Goal: Information Seeking & Learning: Learn about a topic

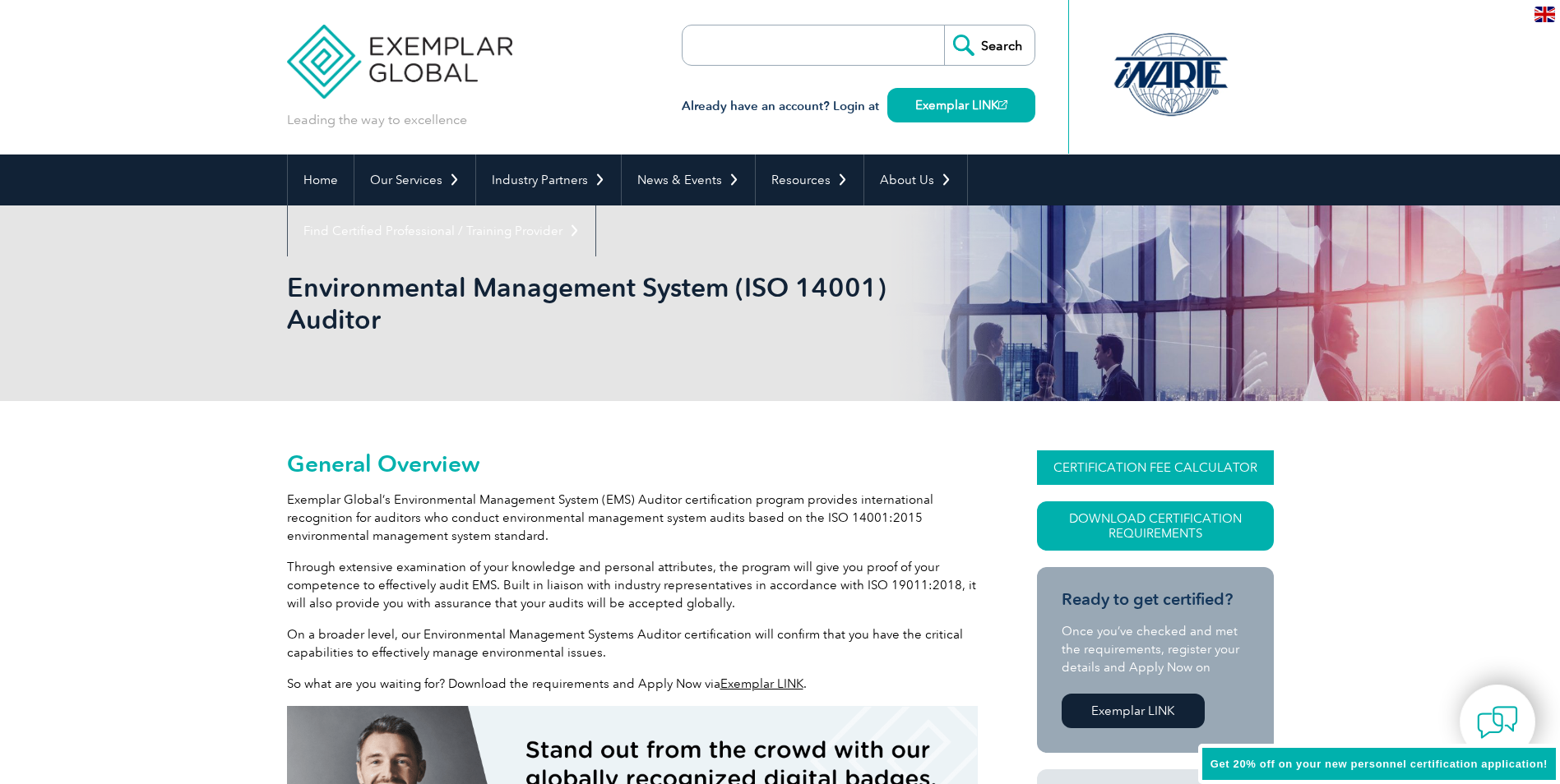
click at [1172, 468] on link "CERTIFICATION FEE CALCULATOR" at bounding box center [1155, 468] width 236 height 35
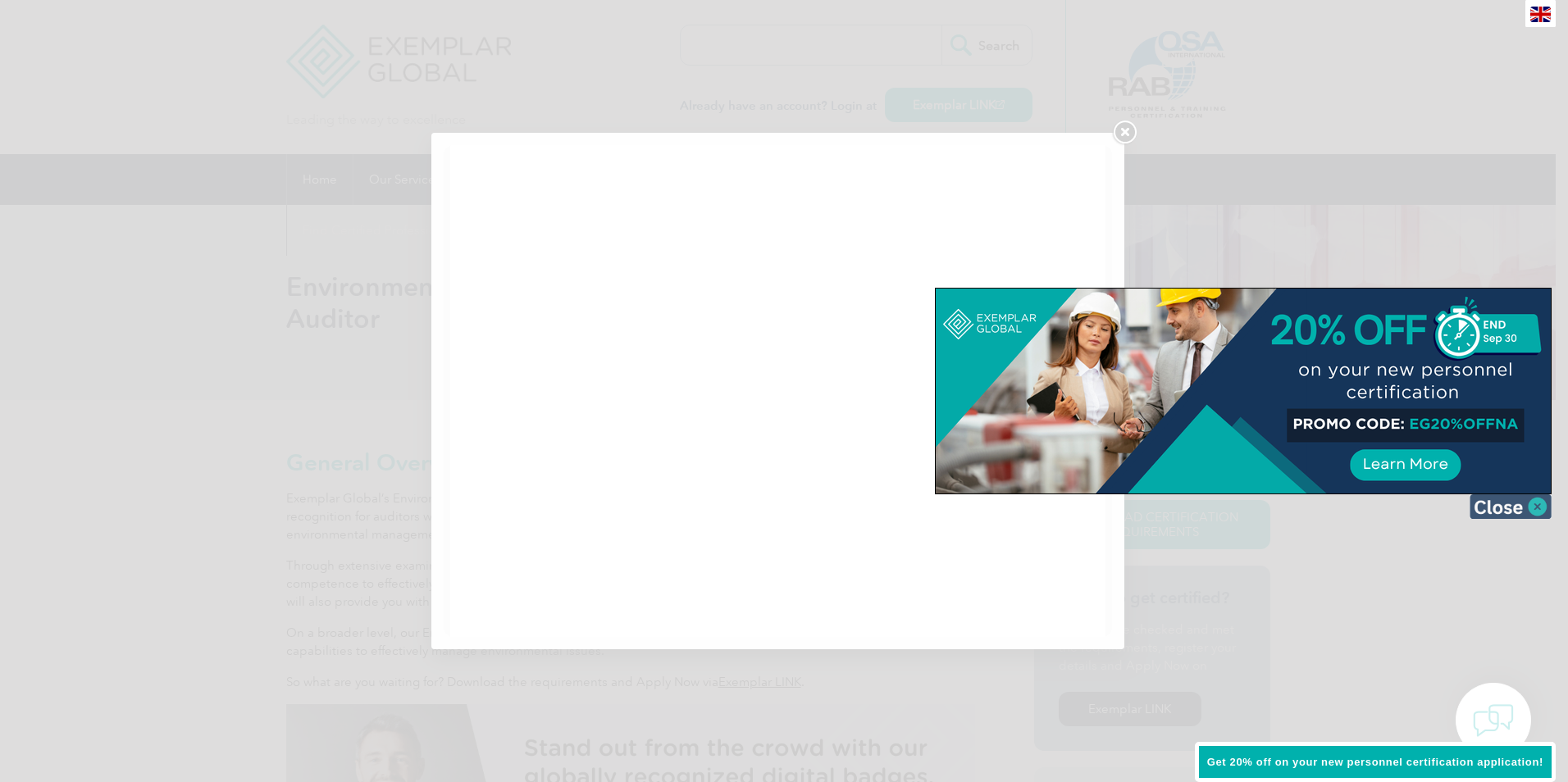
click at [1536, 504] on img at bounding box center [1510, 507] width 82 height 25
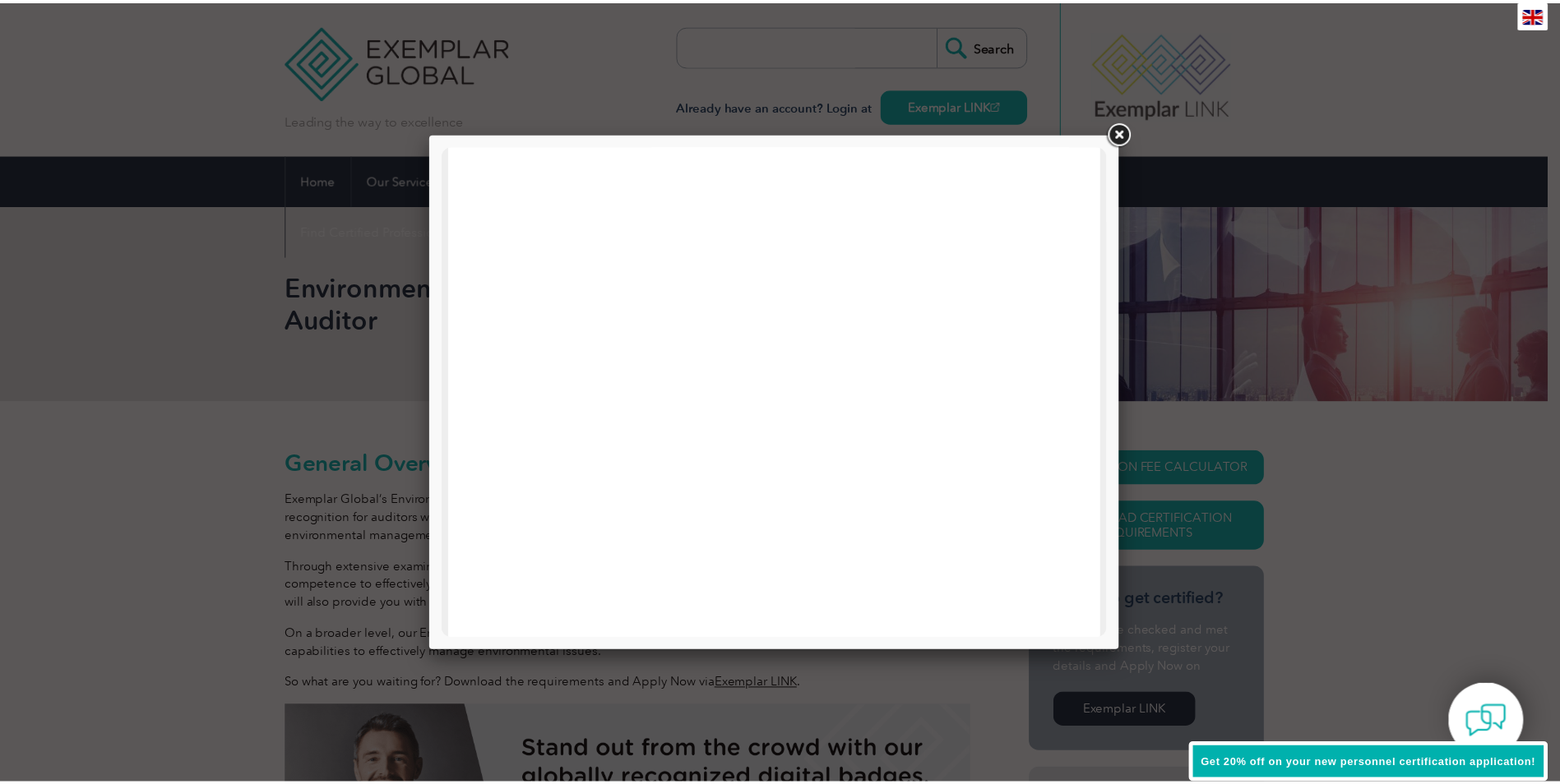
scroll to position [127, 0]
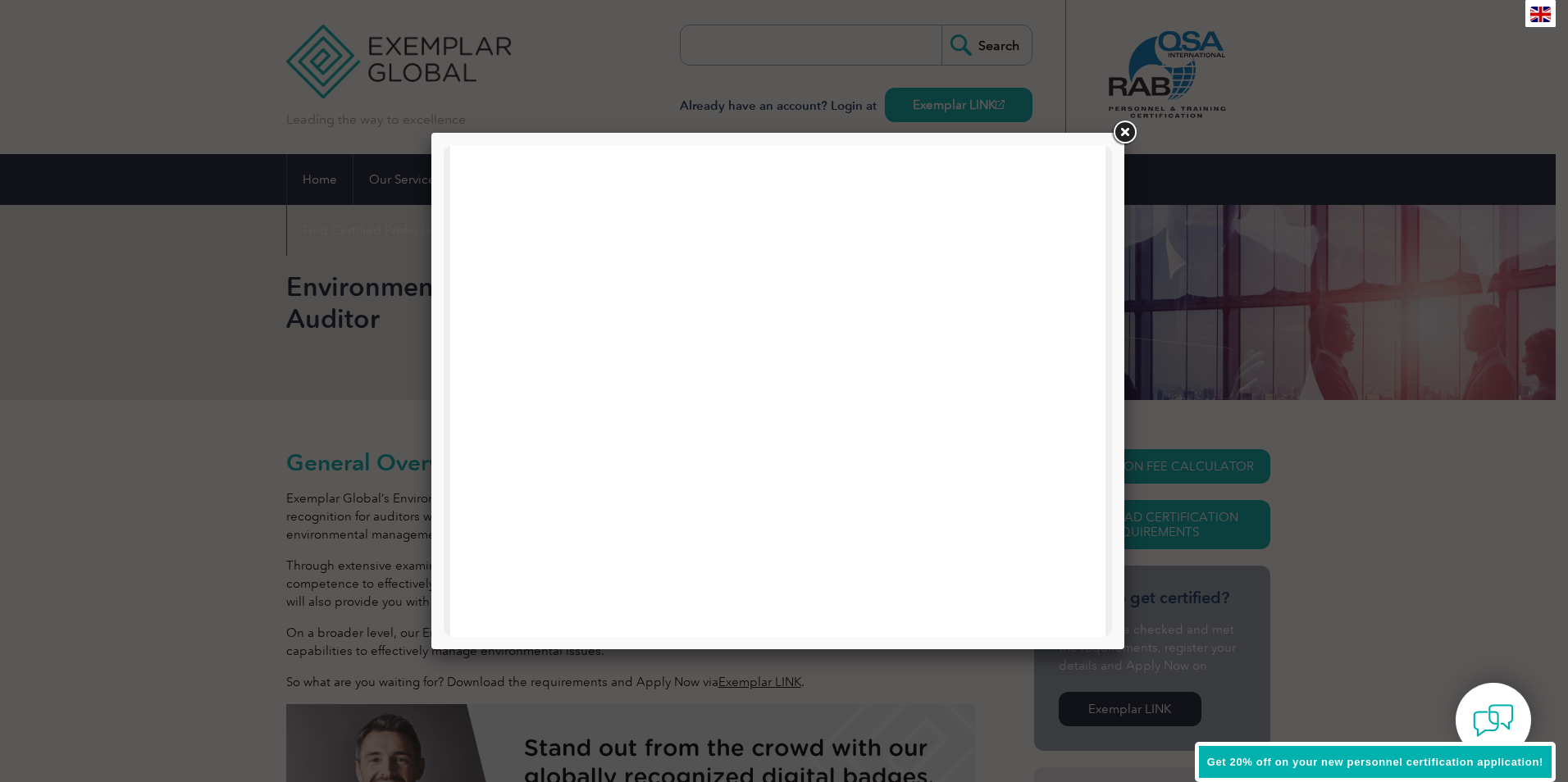
click at [1122, 129] on link at bounding box center [1124, 133] width 30 height 30
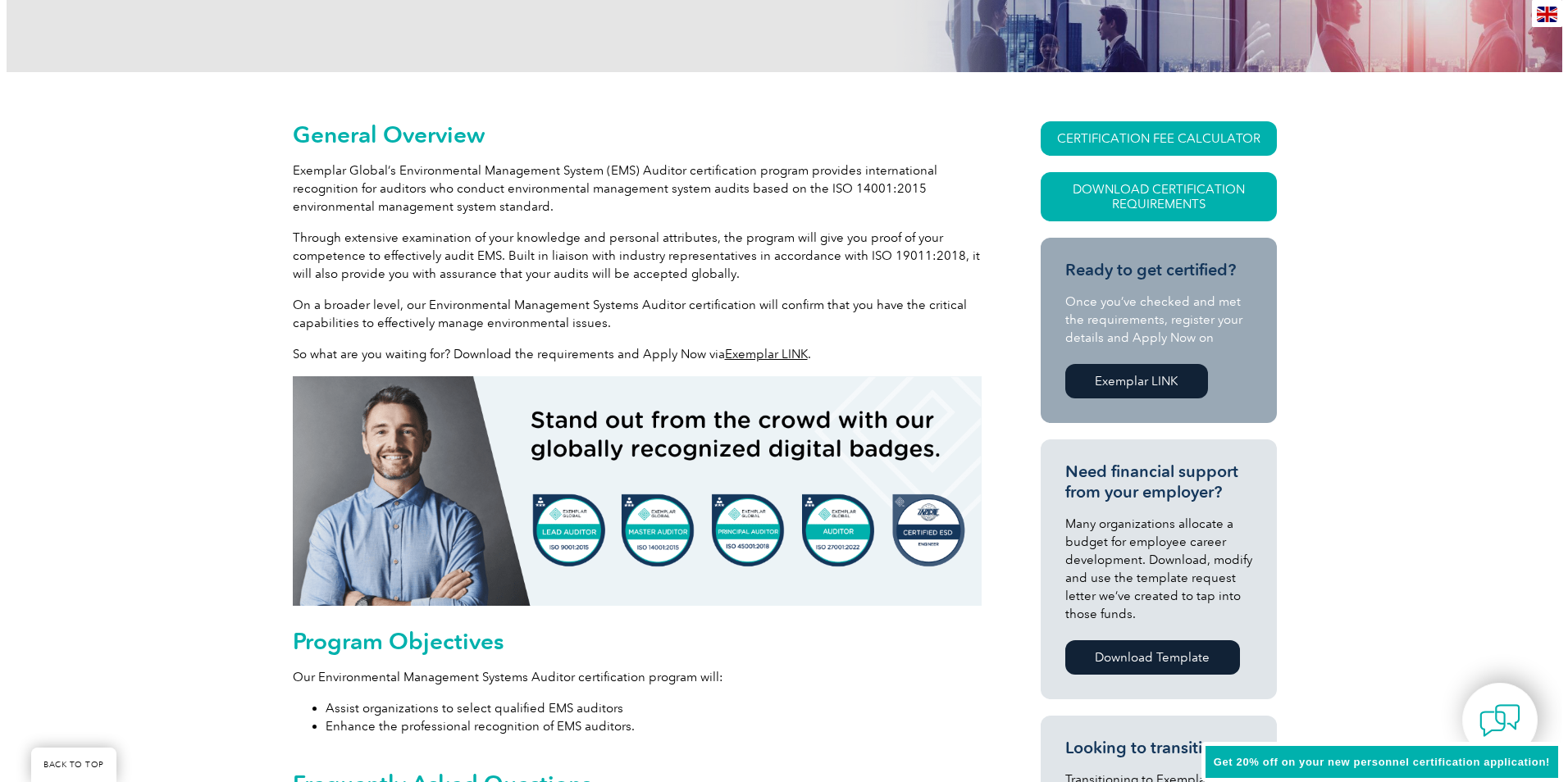
scroll to position [410, 0]
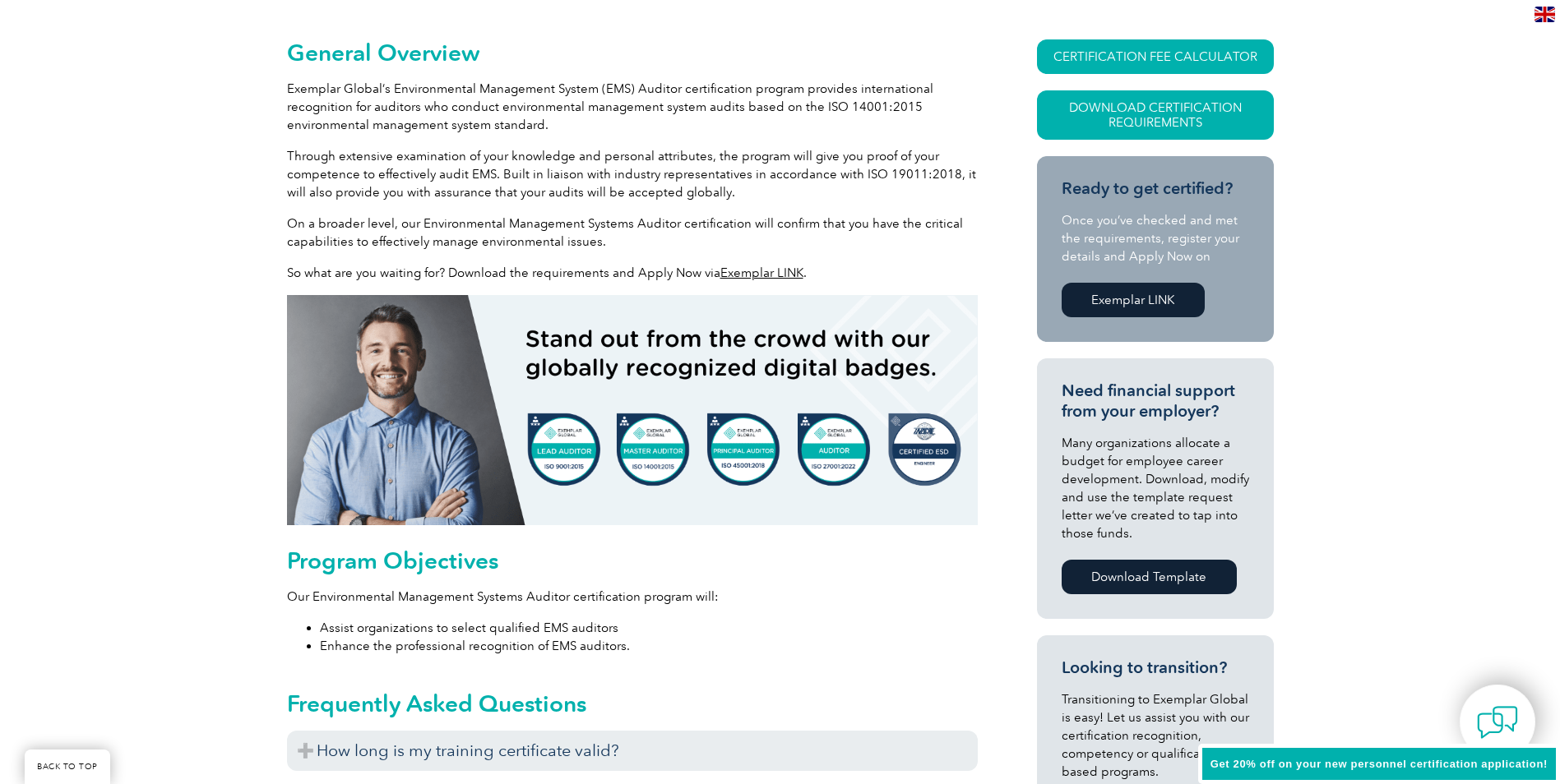
click at [1151, 290] on link "Exemplar LINK" at bounding box center [1133, 300] width 143 height 35
click at [1160, 110] on link "Download Certification Requirements" at bounding box center [1155, 114] width 236 height 49
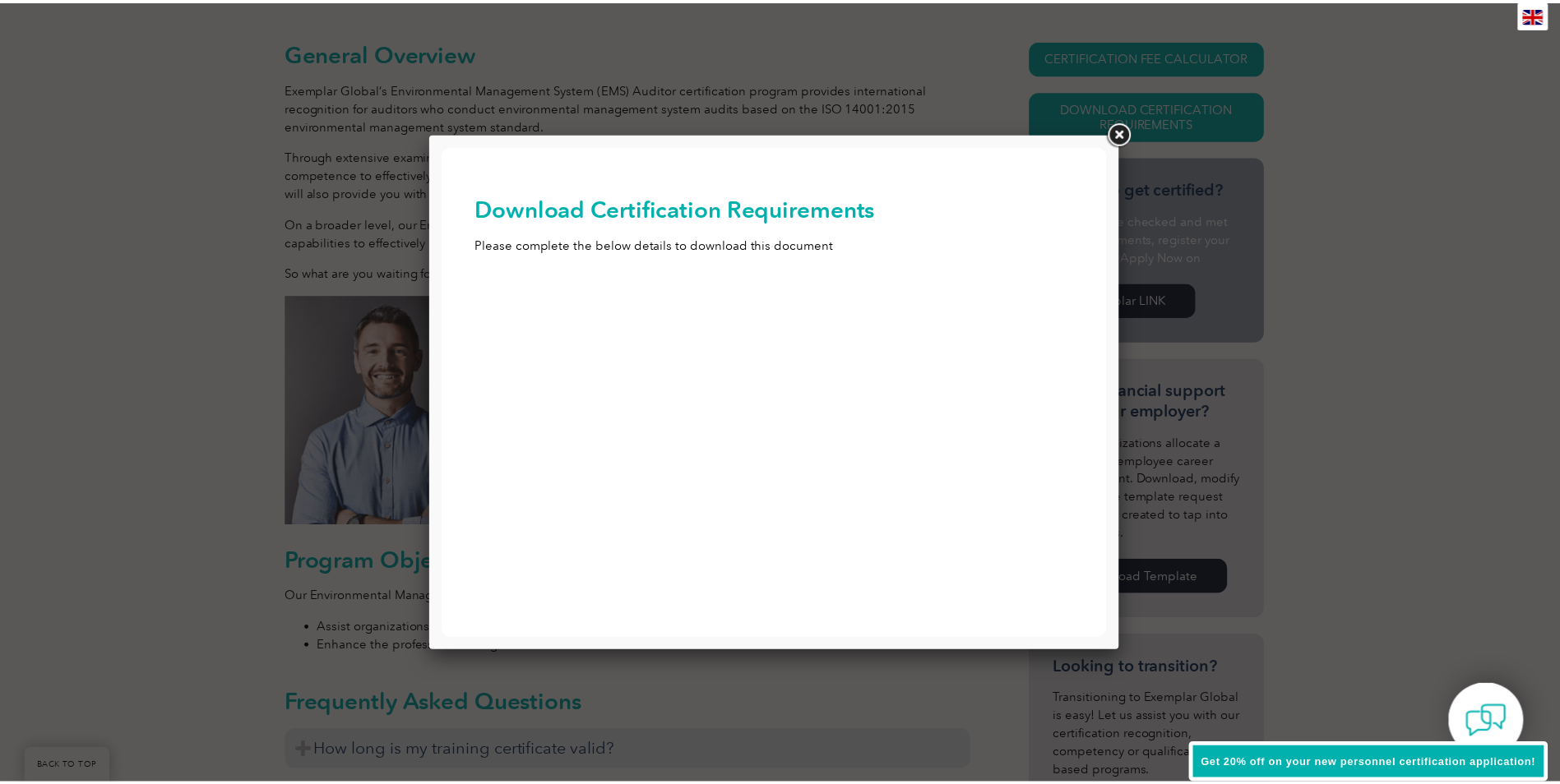
scroll to position [0, 0]
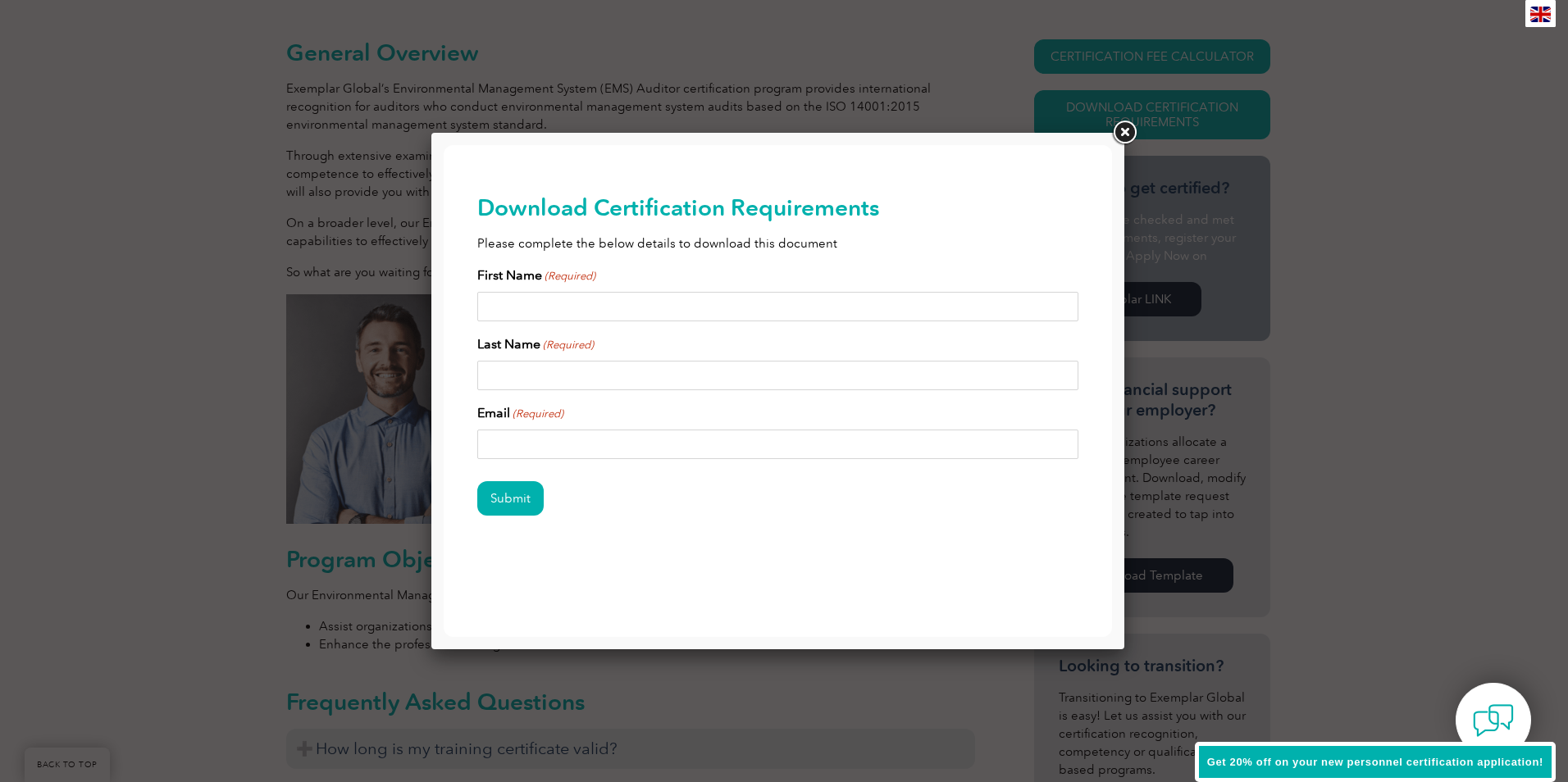
click at [1136, 132] on link at bounding box center [1124, 133] width 30 height 30
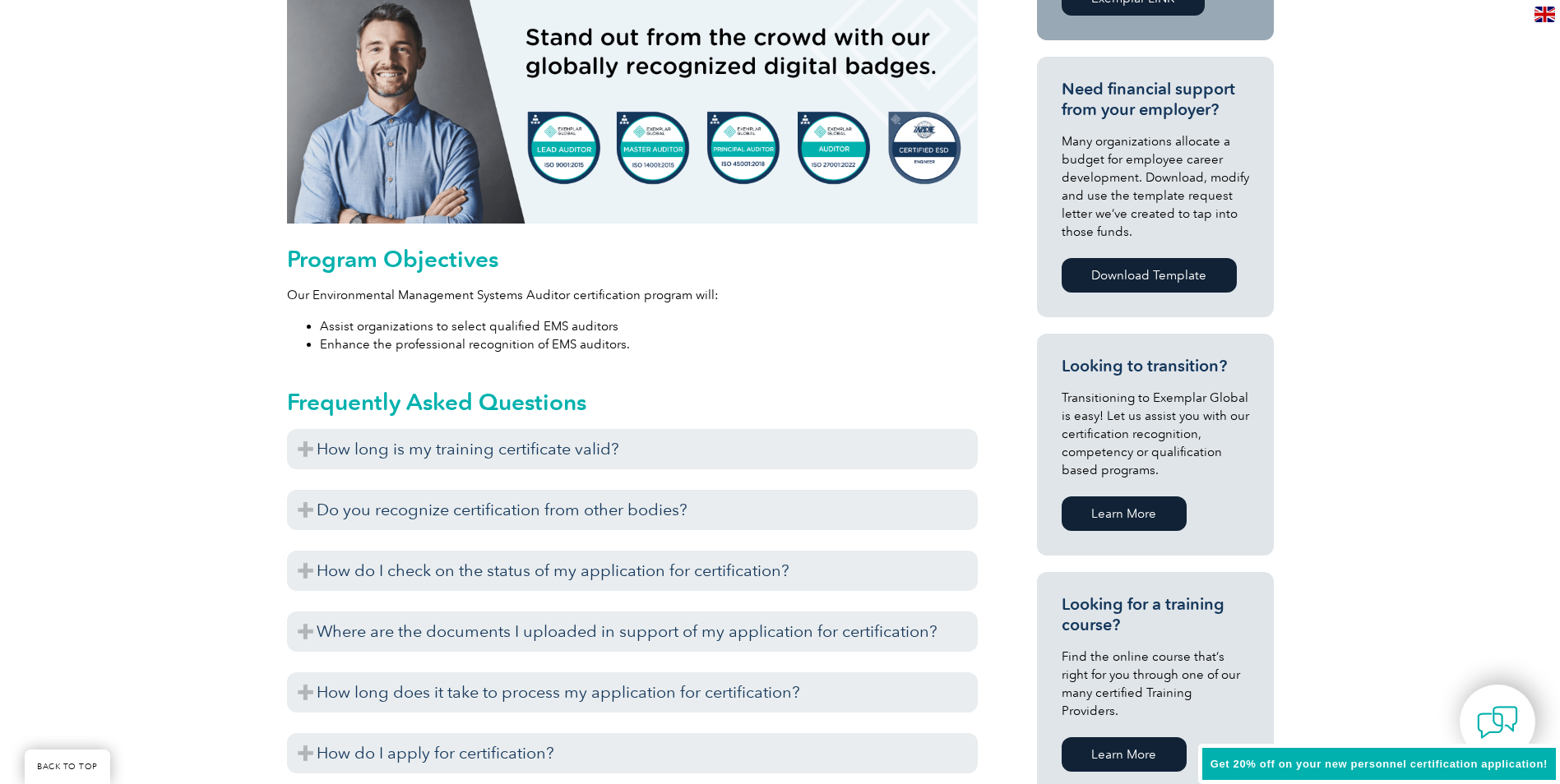
scroll to position [740, 0]
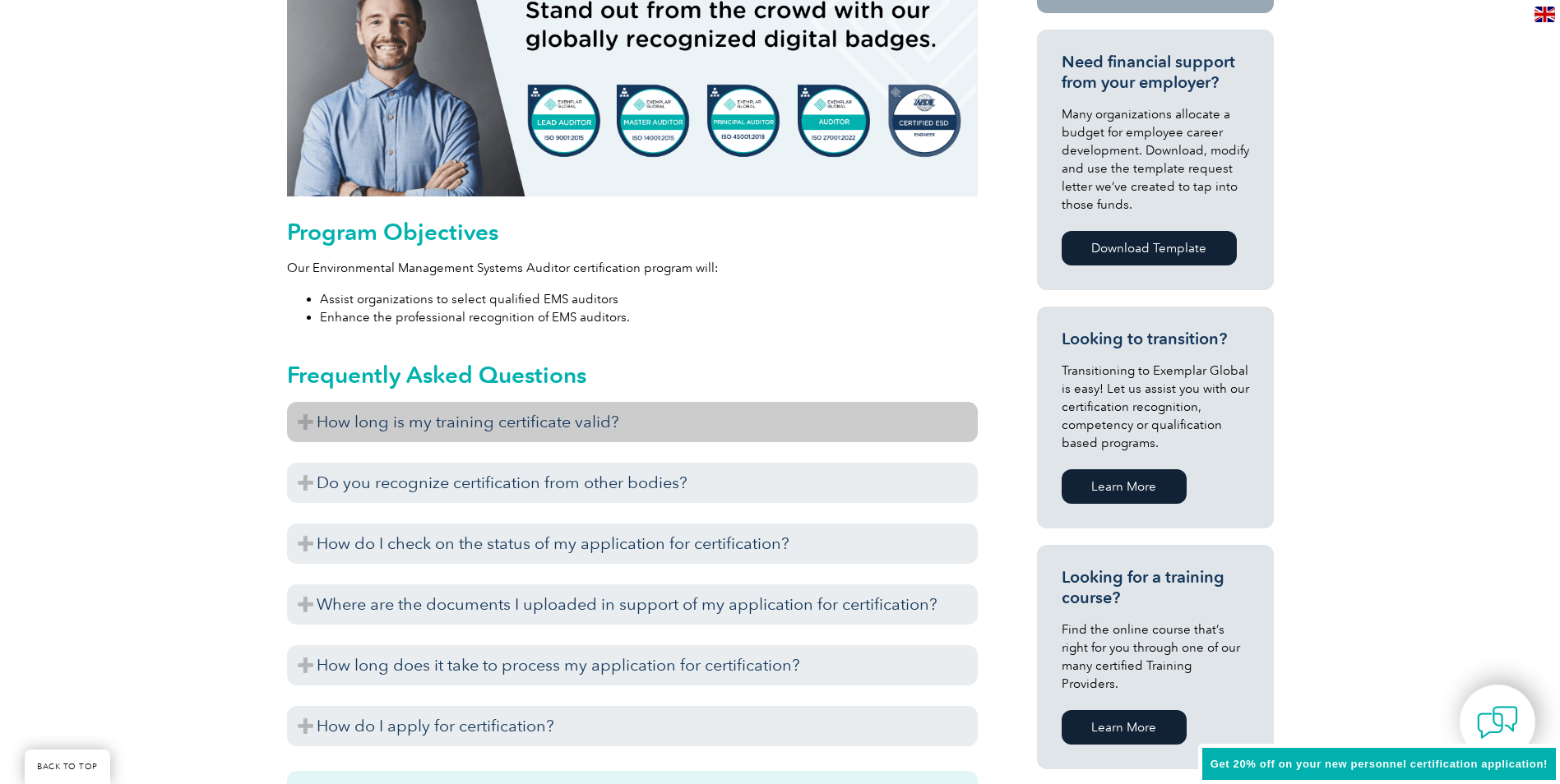
click at [680, 411] on h3 "How long is my training certificate valid?" at bounding box center [632, 422] width 690 height 41
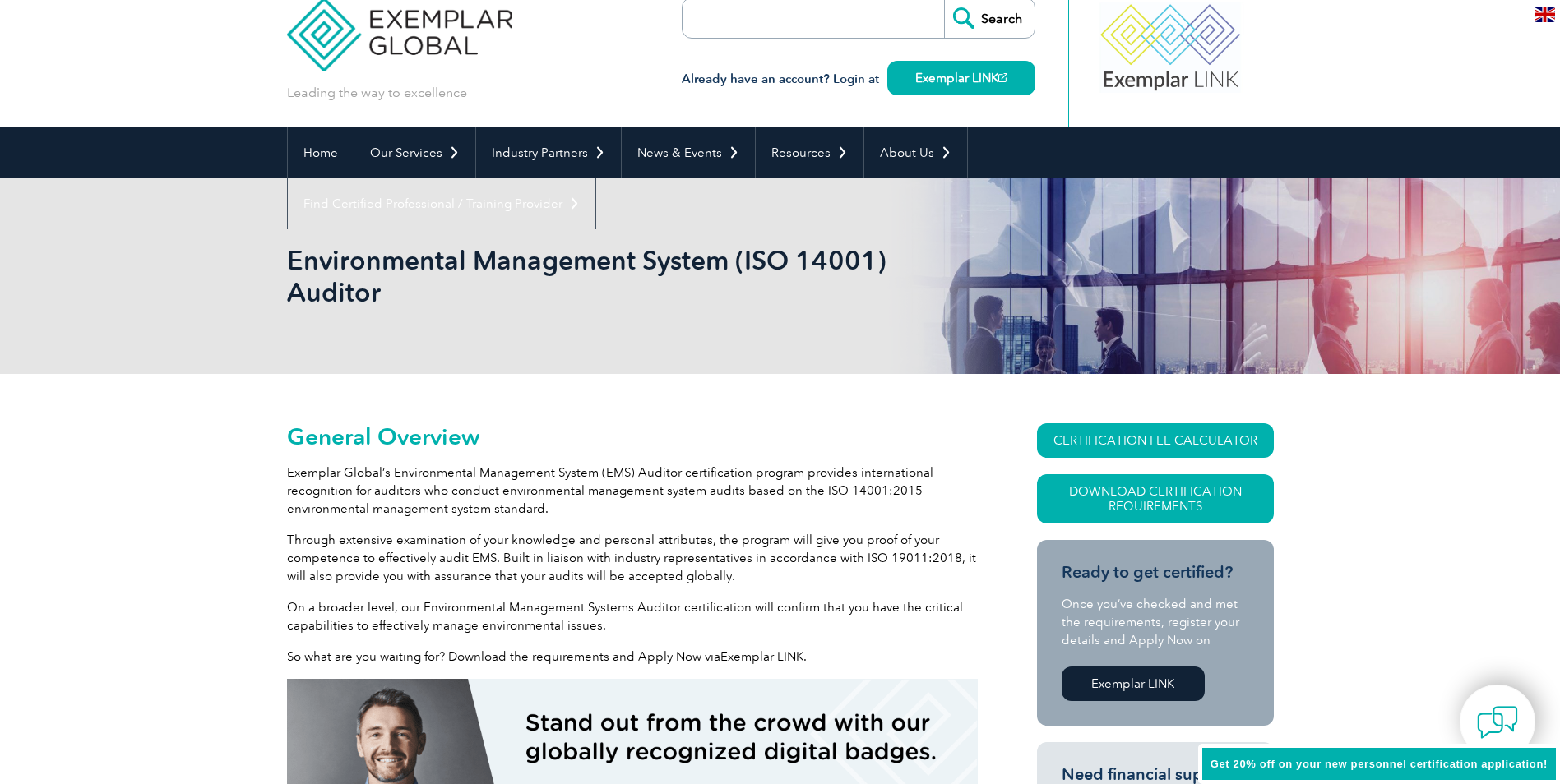
scroll to position [0, 0]
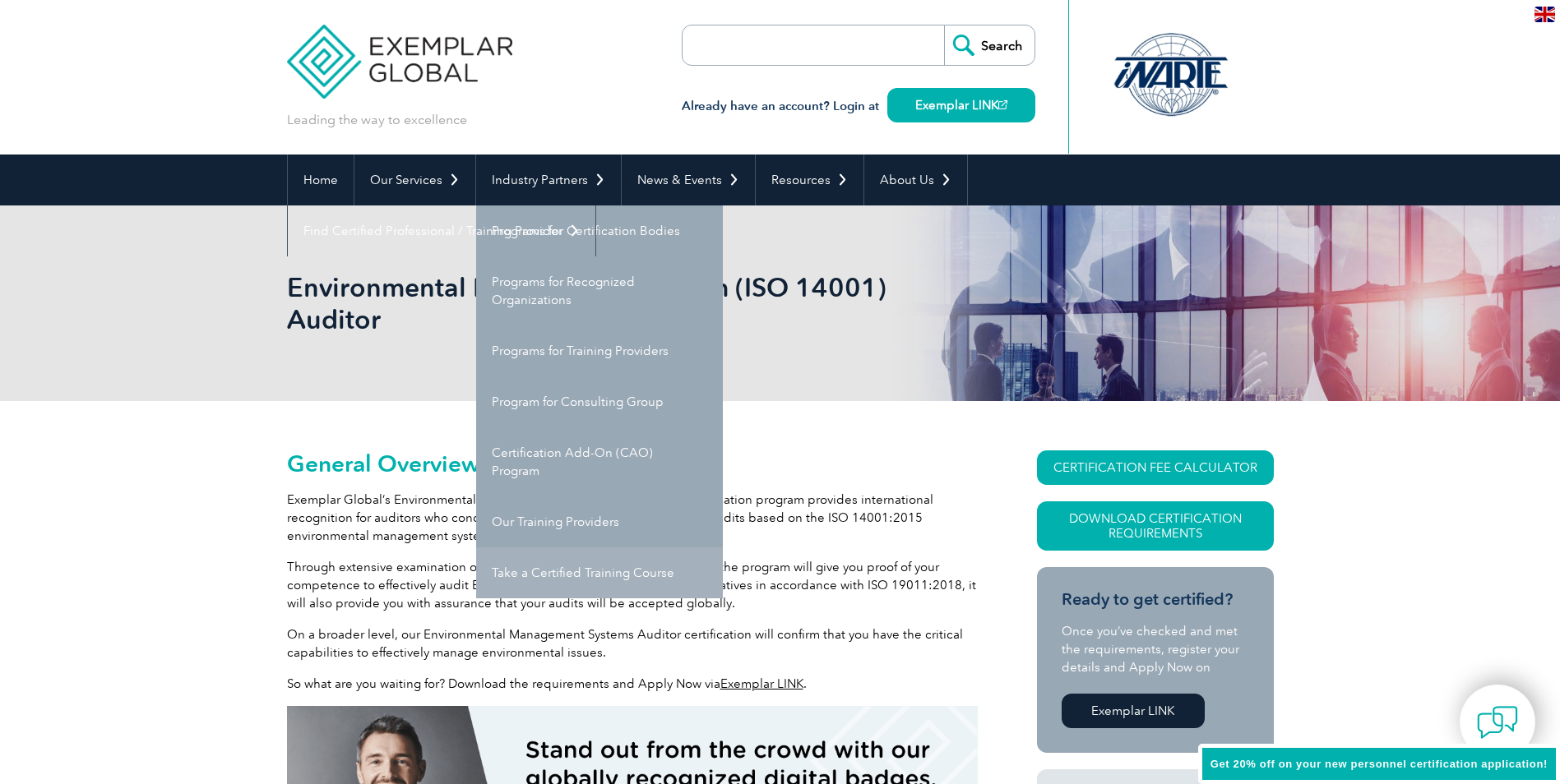
click at [564, 584] on link "Take a Certified Training Course" at bounding box center [599, 572] width 246 height 51
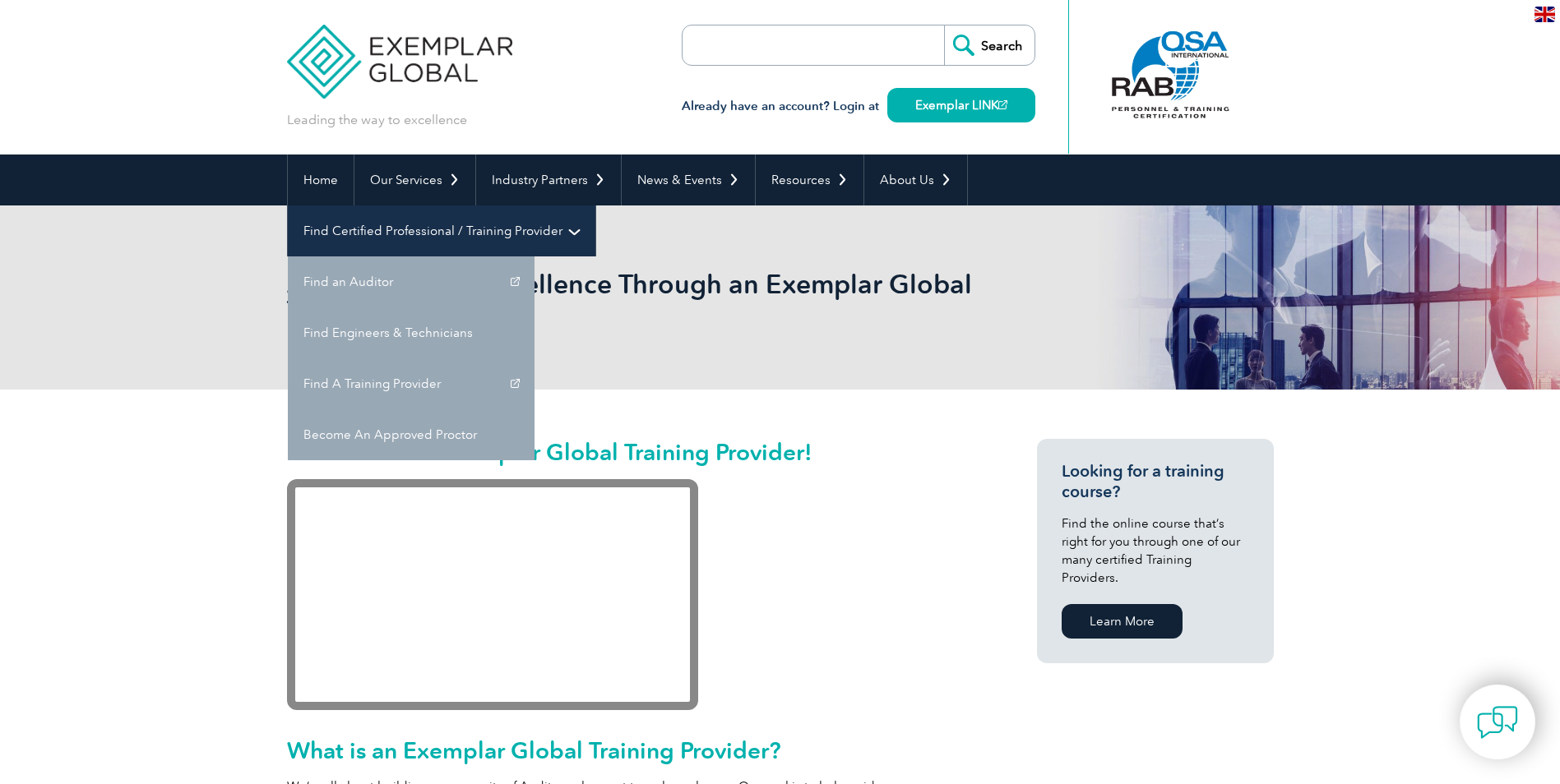
click at [596, 206] on link "Find Certified Professional / Training Provider" at bounding box center [441, 231] width 308 height 51
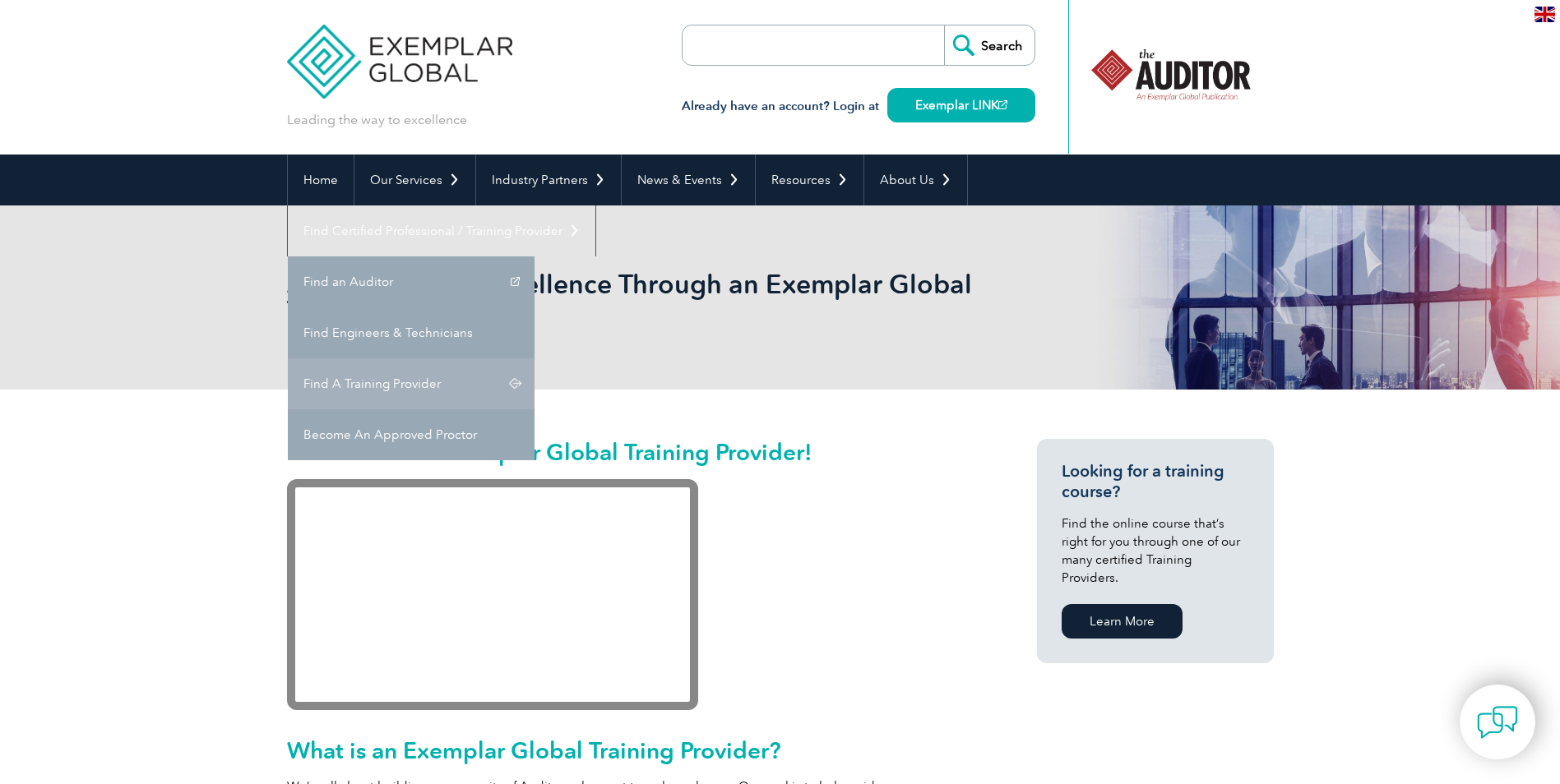
click at [534, 358] on link "Find A Training Provider" at bounding box center [411, 383] width 246 height 51
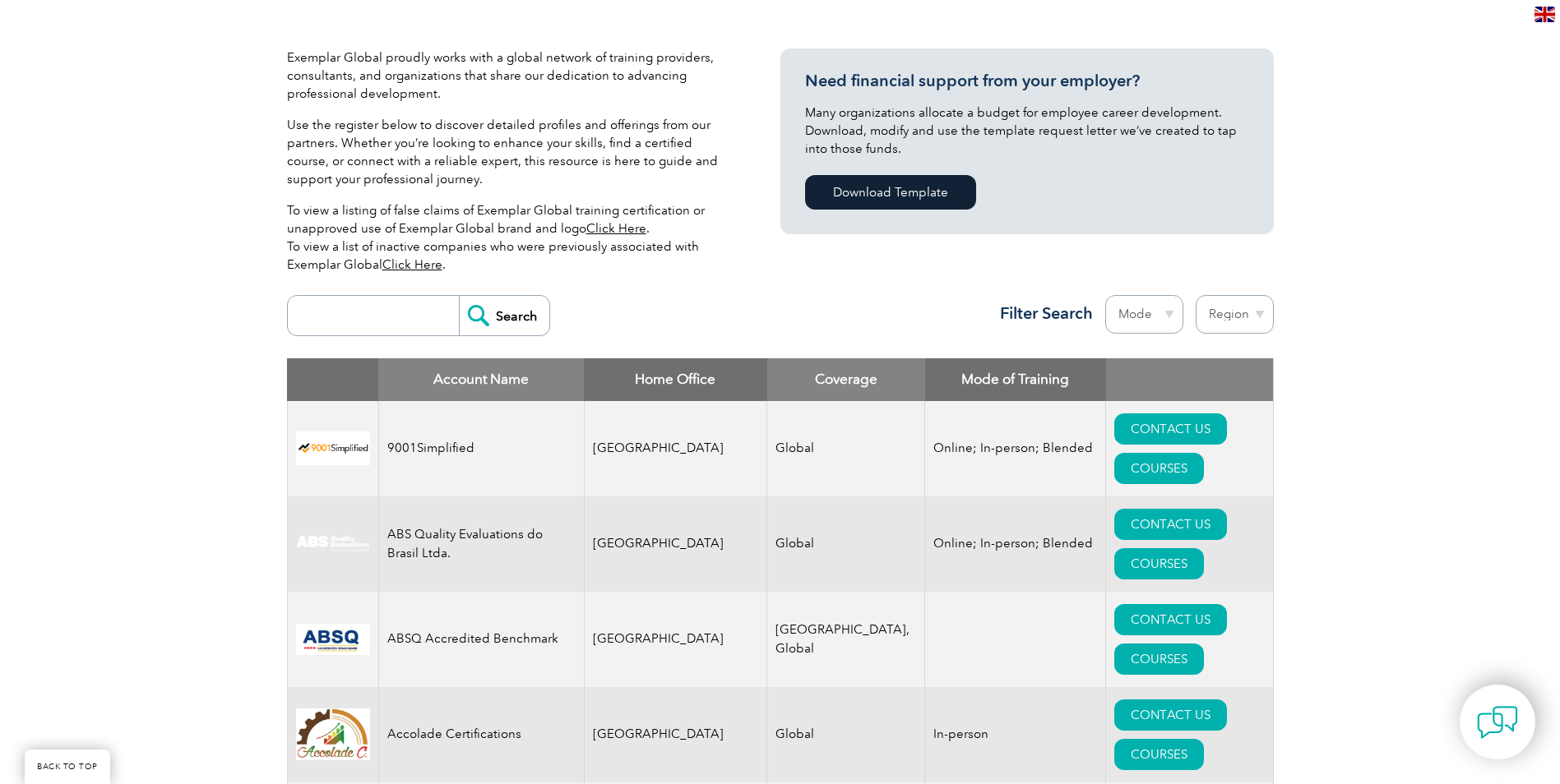
scroll to position [411, 0]
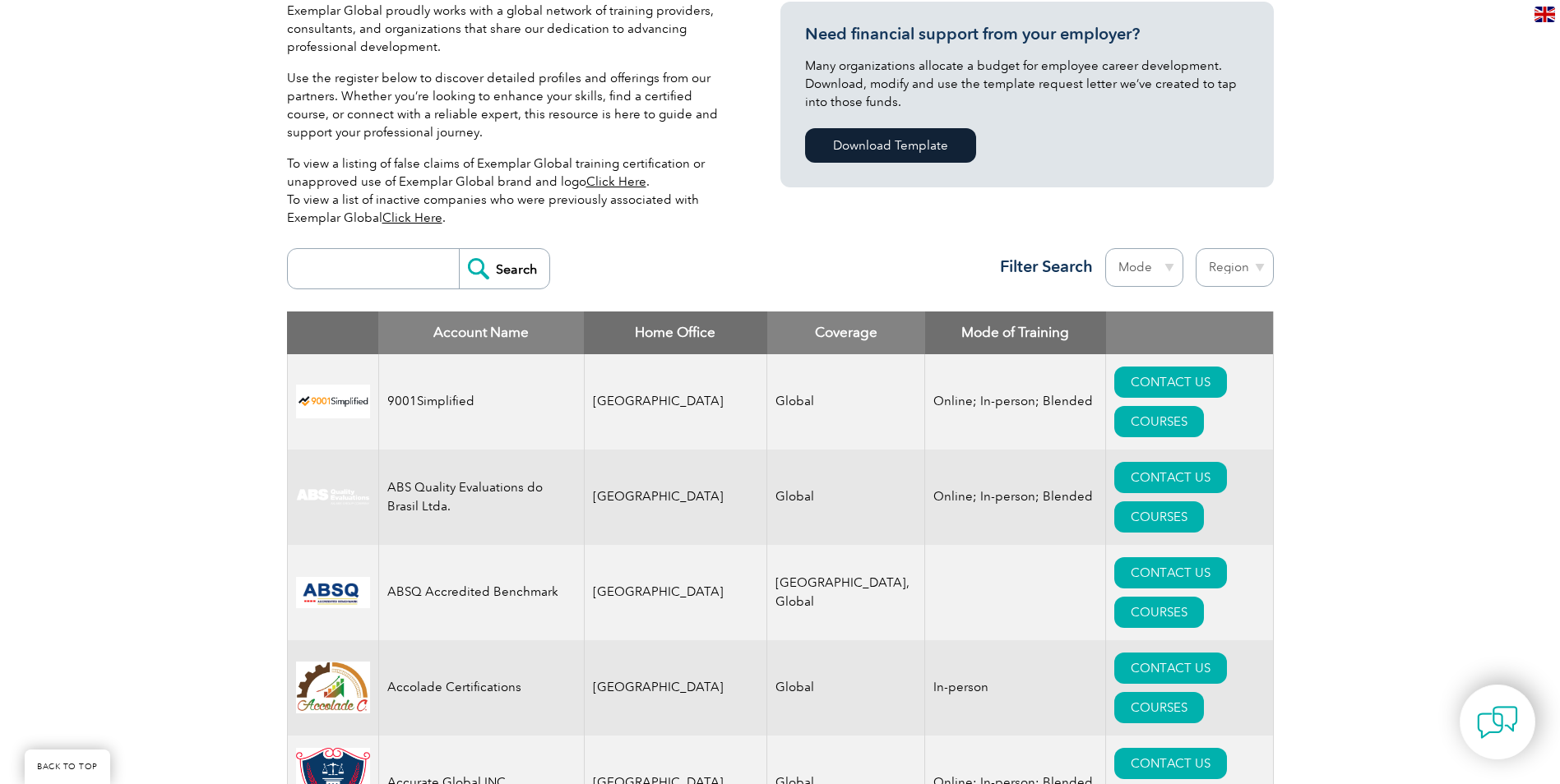
click at [1221, 261] on select "Region Australia Bahrain Bangladesh Brazil Canada Colombia Dominican Republic E…" at bounding box center [1235, 267] width 78 height 39
select select "[GEOGRAPHIC_DATA]"
click at [1196, 248] on select "Region Australia Bahrain Bangladesh Brazil Canada Colombia Dominican Republic E…" at bounding box center [1235, 267] width 78 height 39
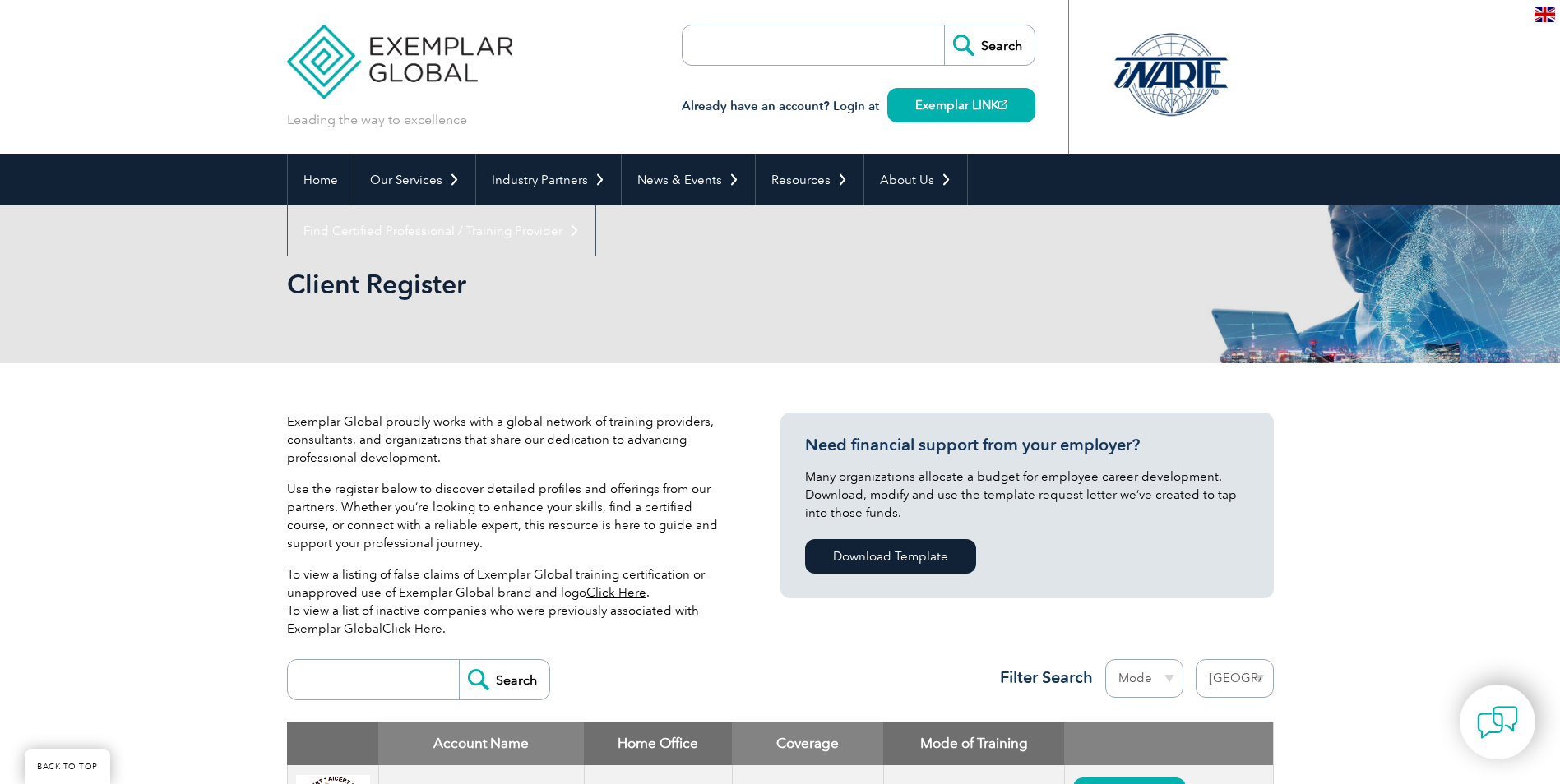
select select "[GEOGRAPHIC_DATA]"
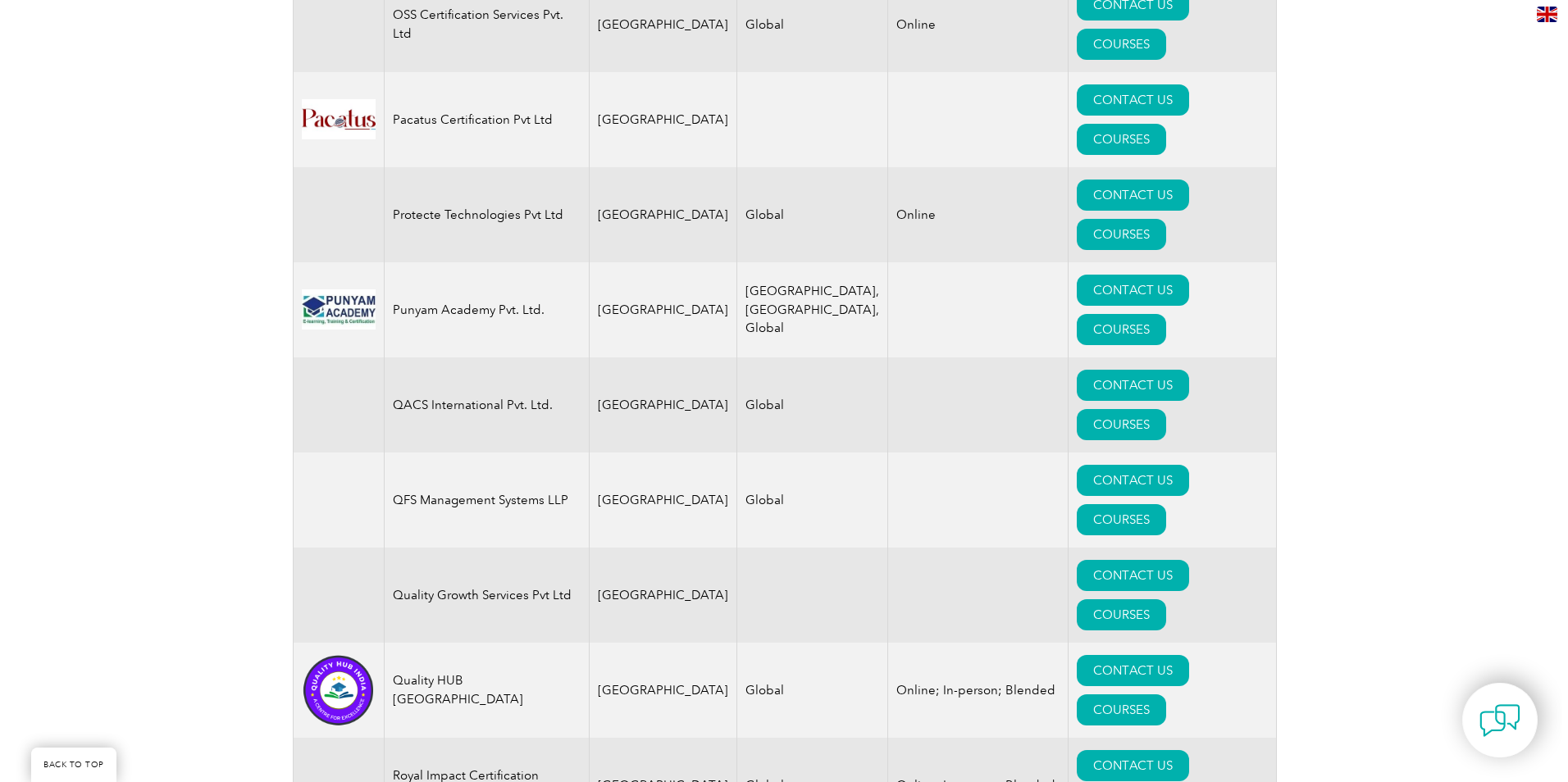
scroll to position [2777, 0]
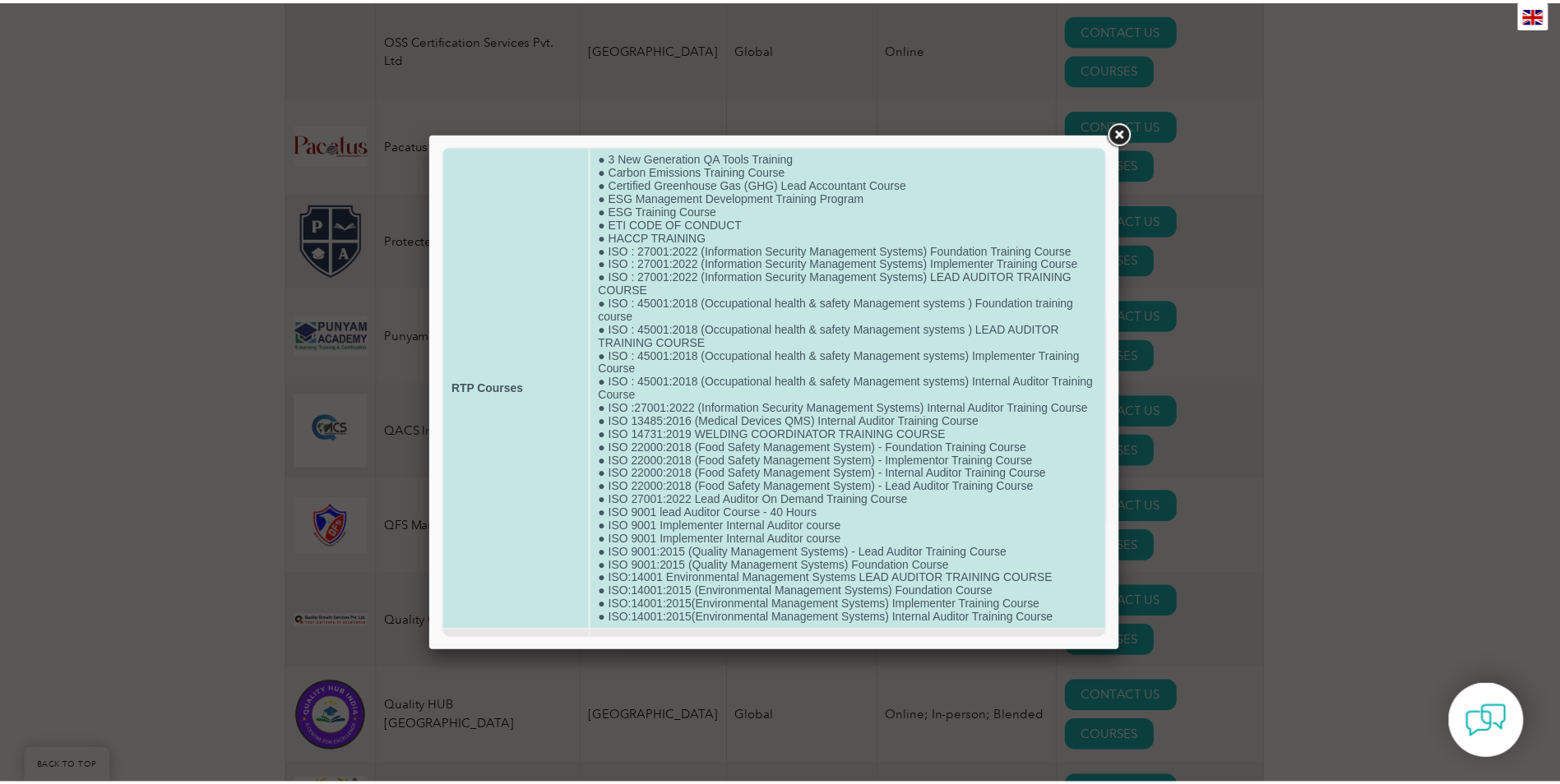
scroll to position [82, 0]
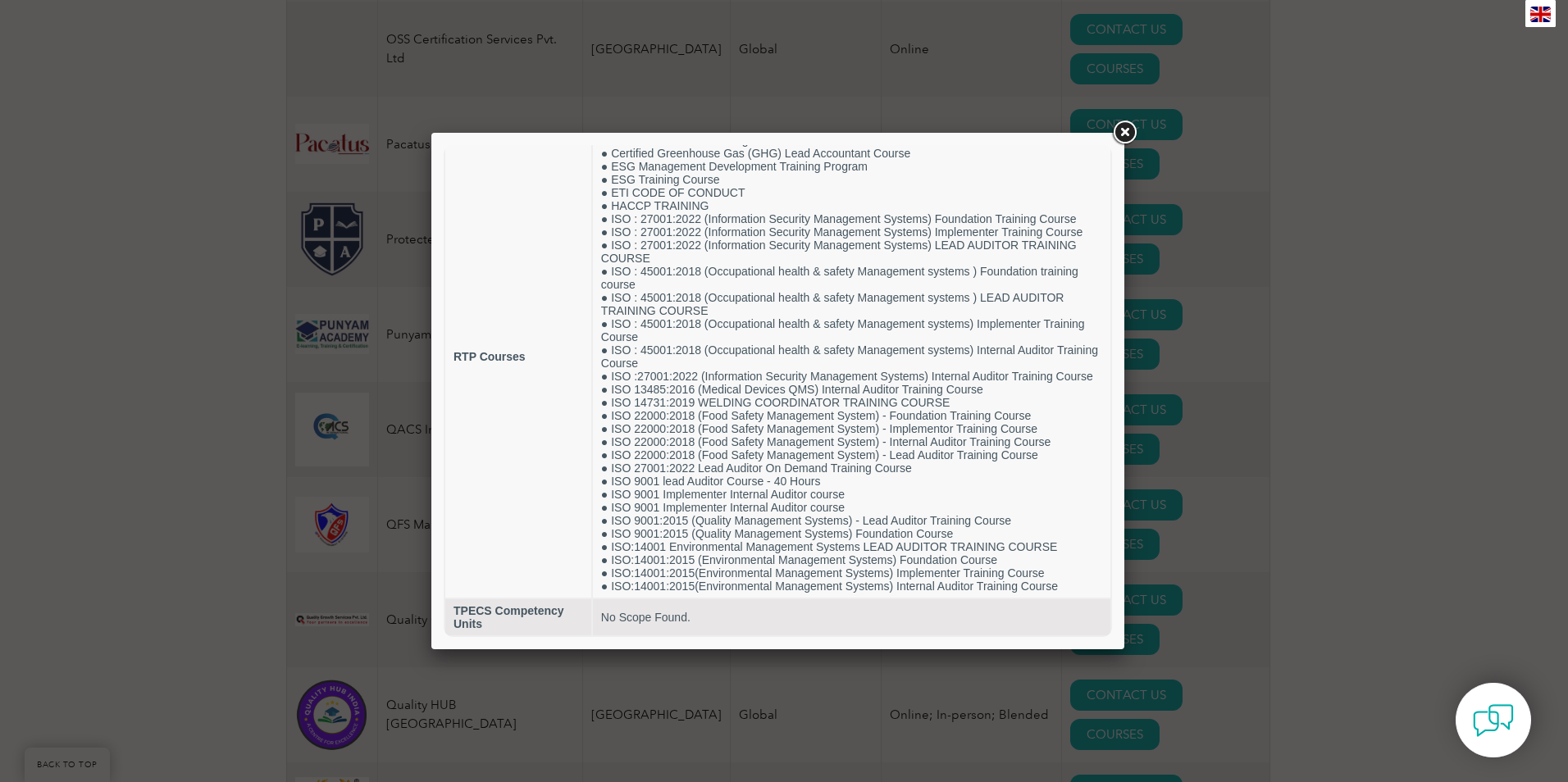
click at [1406, 143] on div at bounding box center [784, 391] width 1568 height 782
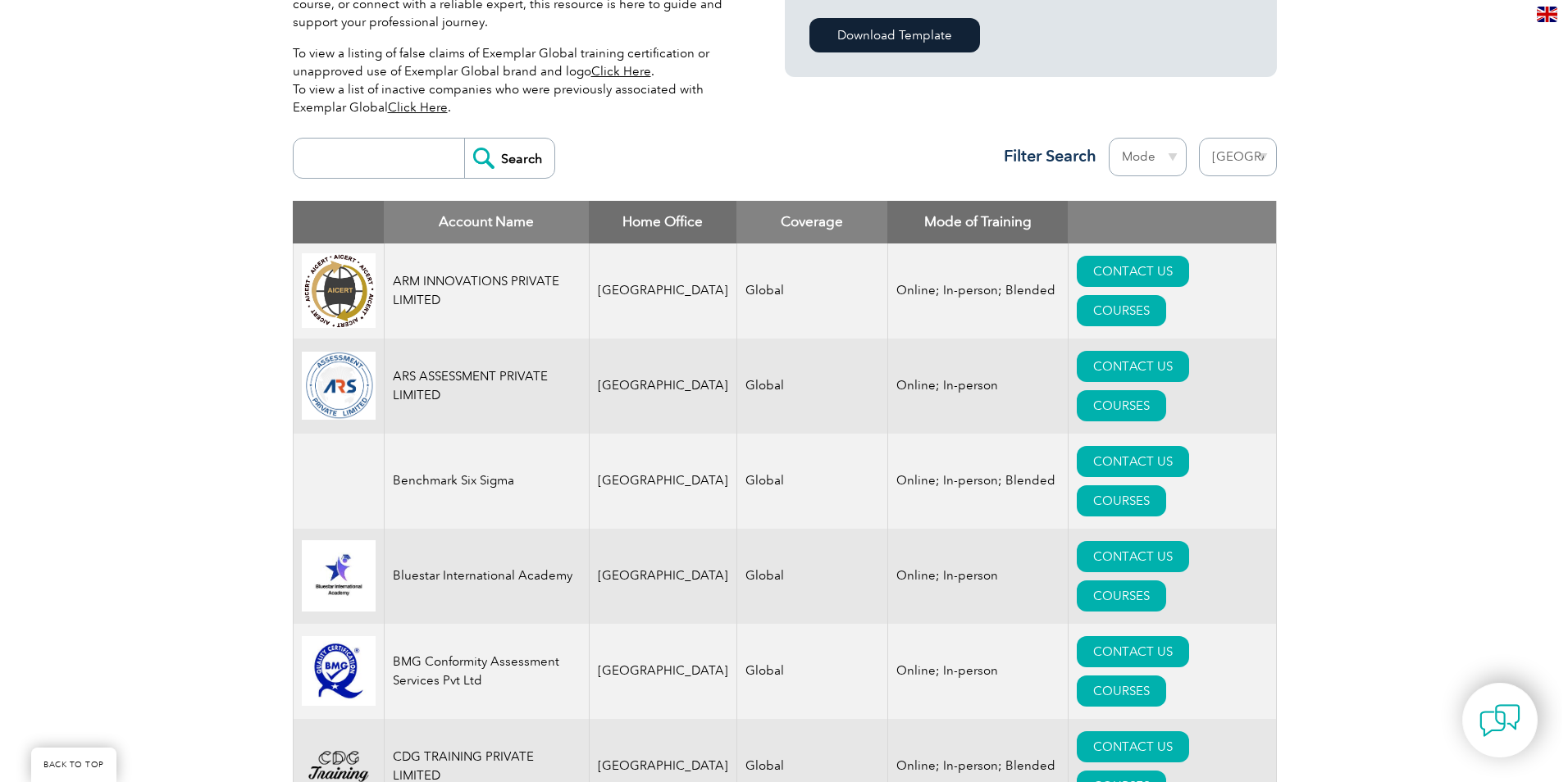
scroll to position [645, 0]
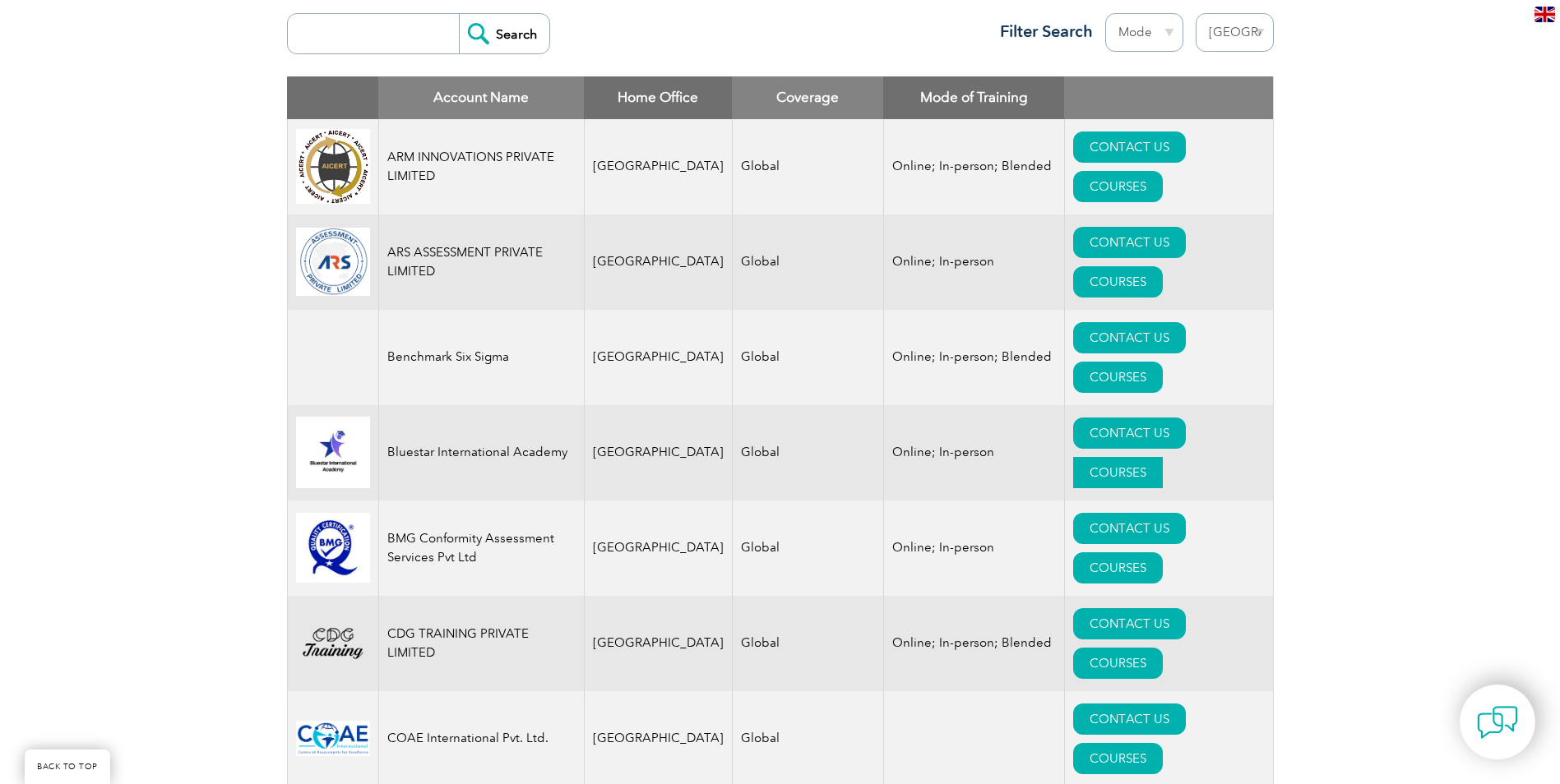
click at [1163, 457] on link "COURSES" at bounding box center [1118, 473] width 90 height 32
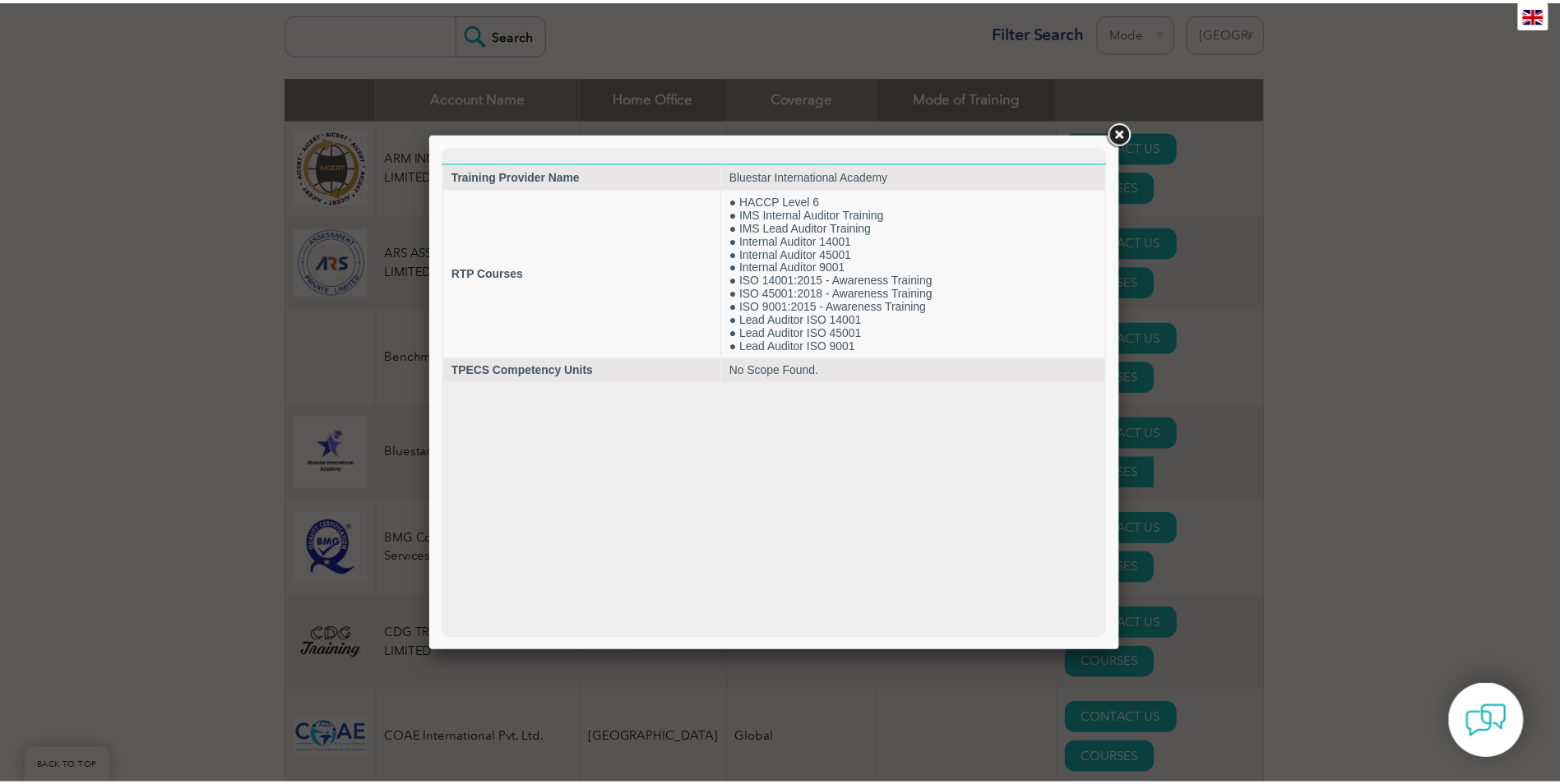
scroll to position [0, 0]
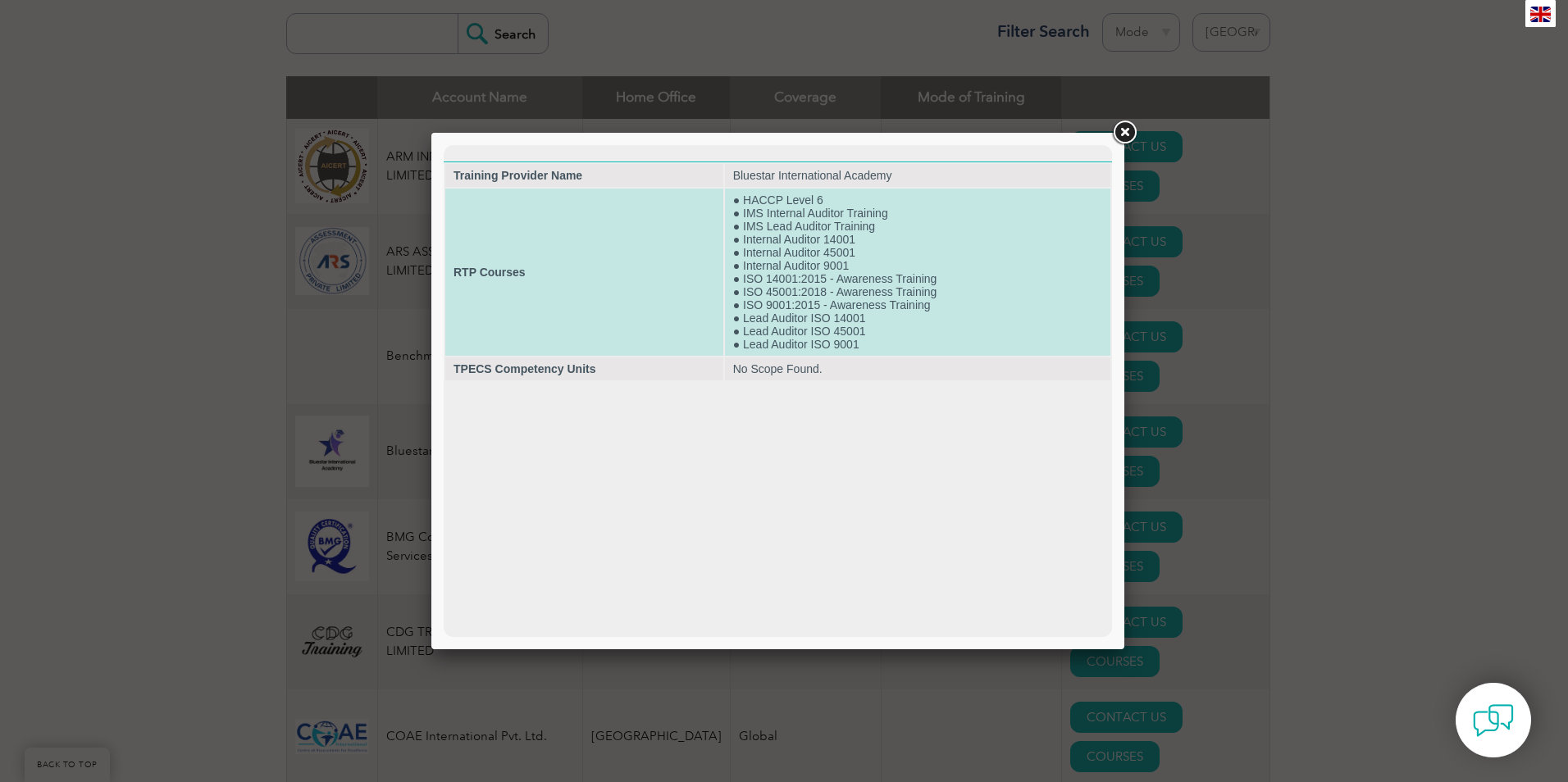
click at [830, 261] on td "● HACCP Level 6 ● IMS Internal Auditor Training ● IMS Lead Auditor Training ● I…" at bounding box center [918, 272] width 386 height 167
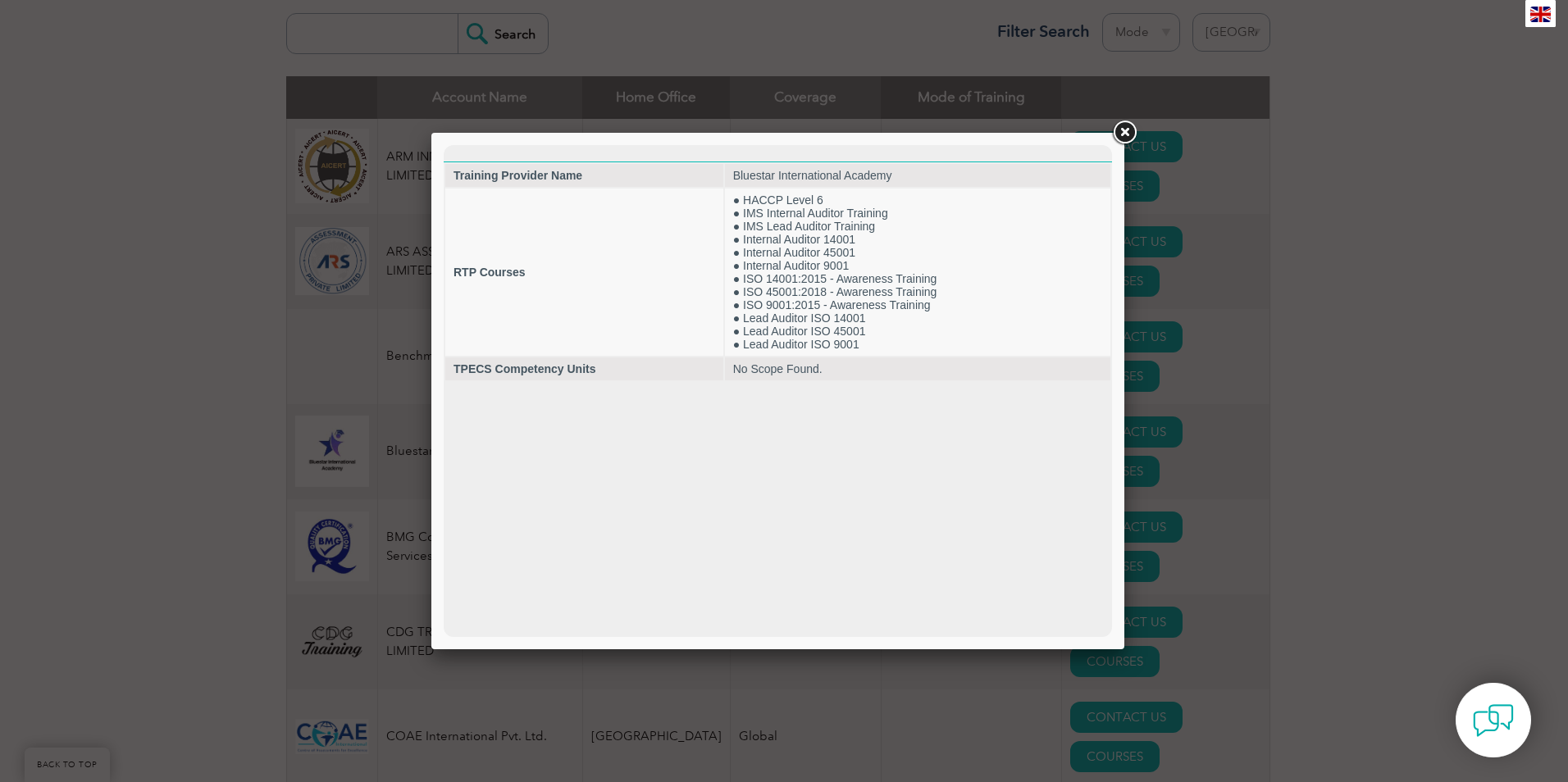
click at [1124, 132] on link at bounding box center [1124, 133] width 30 height 30
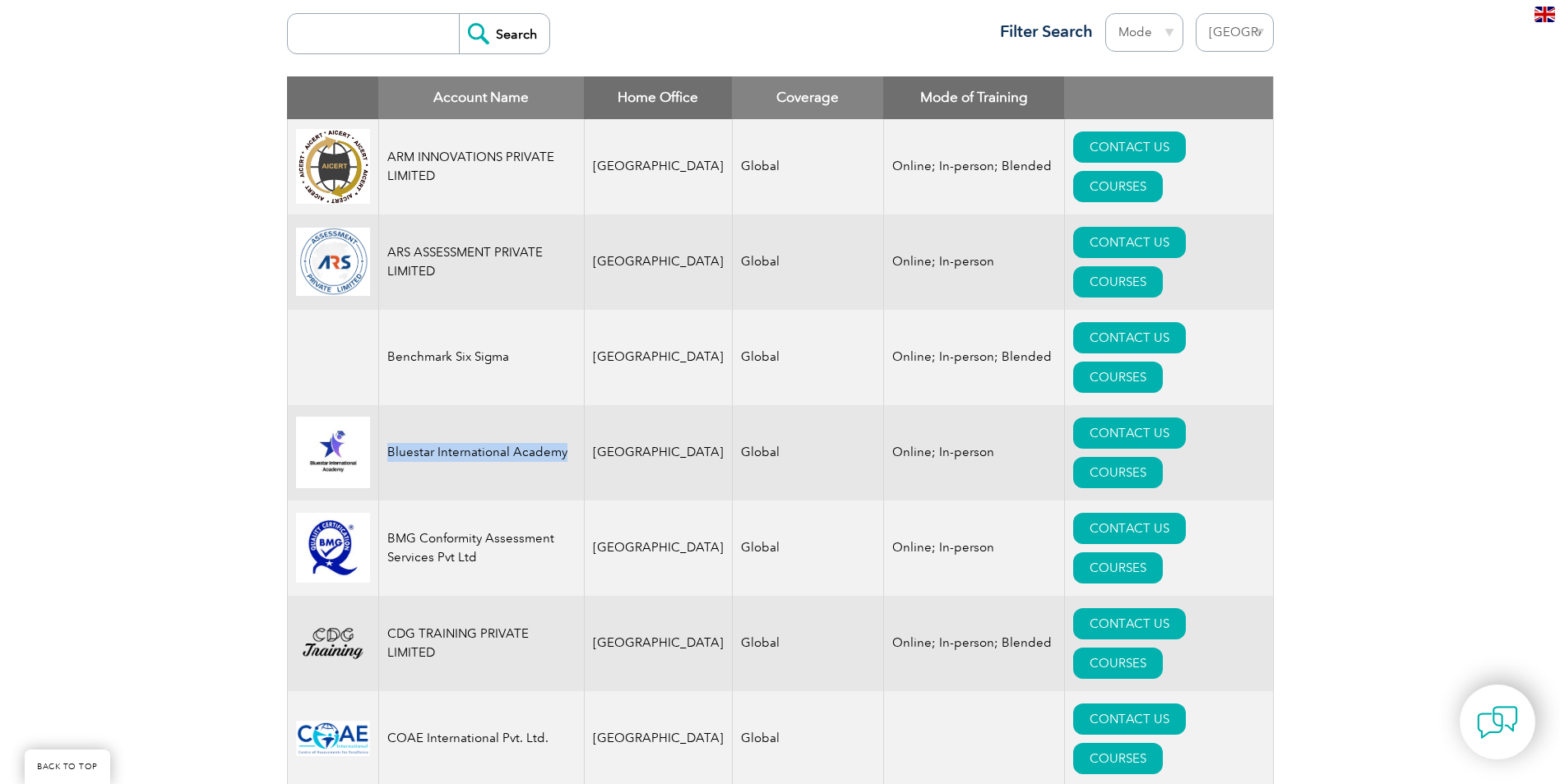
drag, startPoint x: 571, startPoint y: 396, endPoint x: 388, endPoint y: 394, distance: 183.0
click at [388, 406] on td "Bluestar International Academy" at bounding box center [481, 453] width 206 height 95
copy td "Bluestar International Academy"
click at [546, 283] on td "ARS ASSESSMENT PRIVATE LIMITED" at bounding box center [481, 262] width 206 height 95
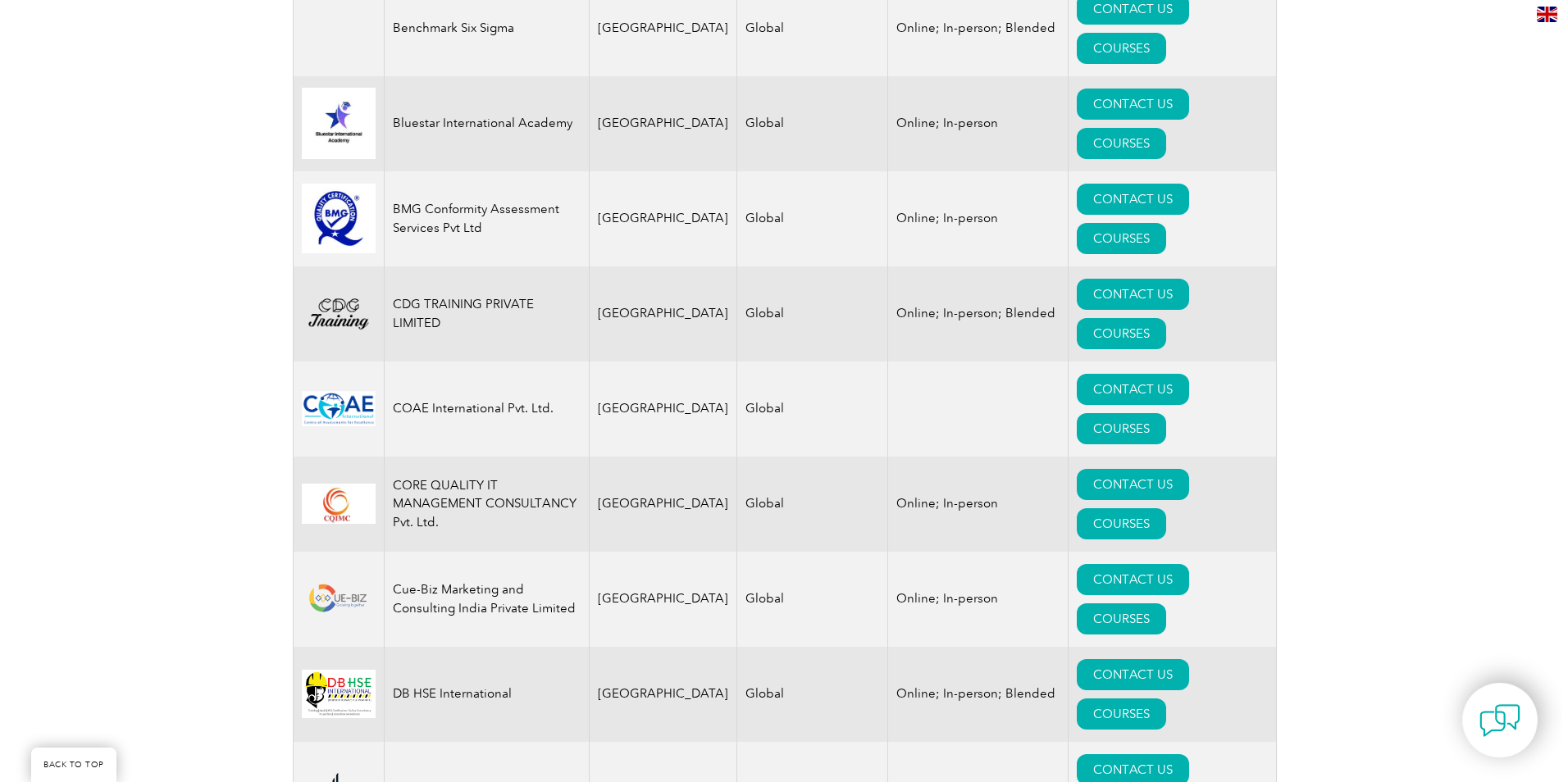
scroll to position [1054, 0]
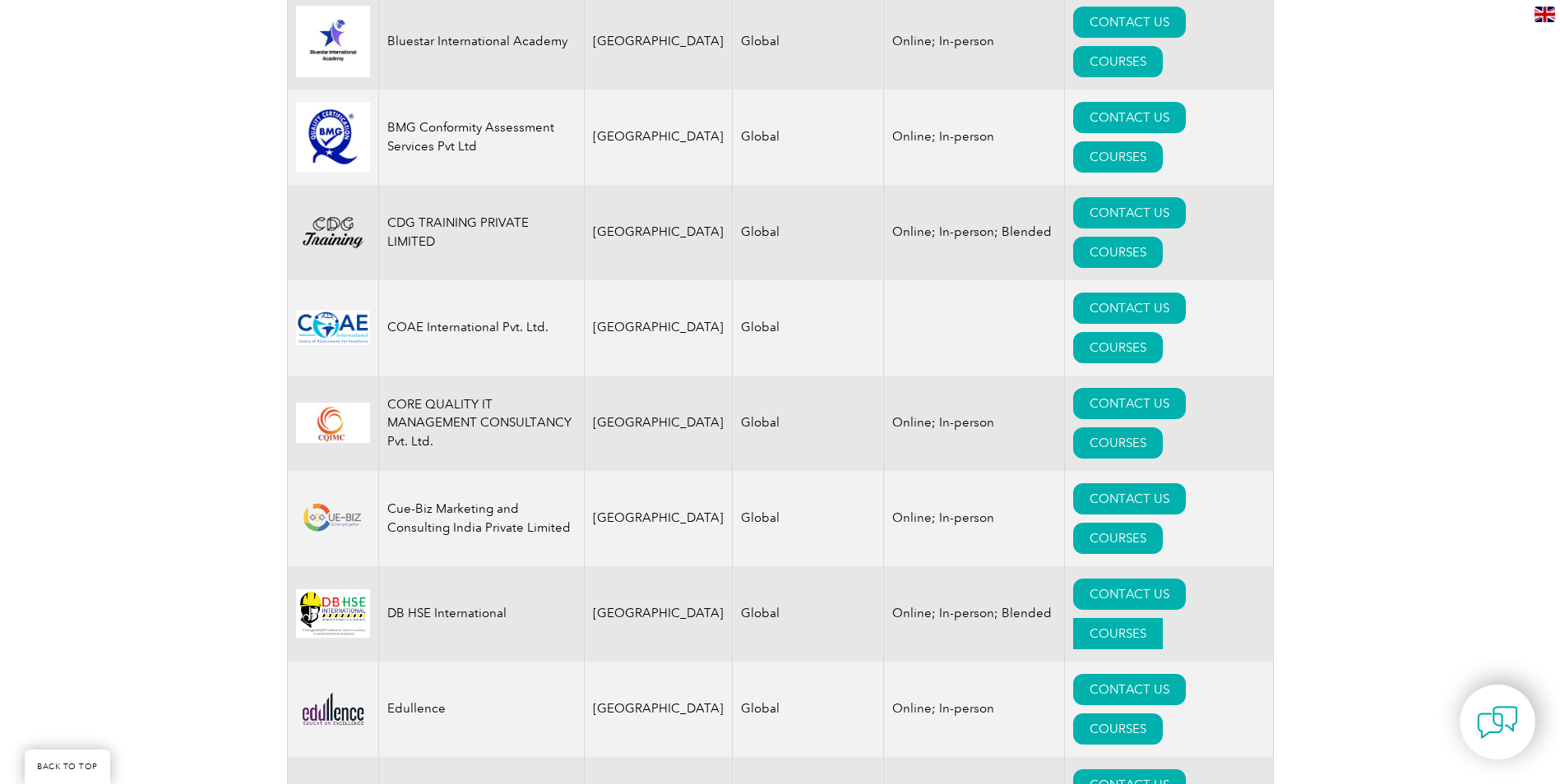
click at [1151, 618] on link "COURSES" at bounding box center [1118, 634] width 90 height 32
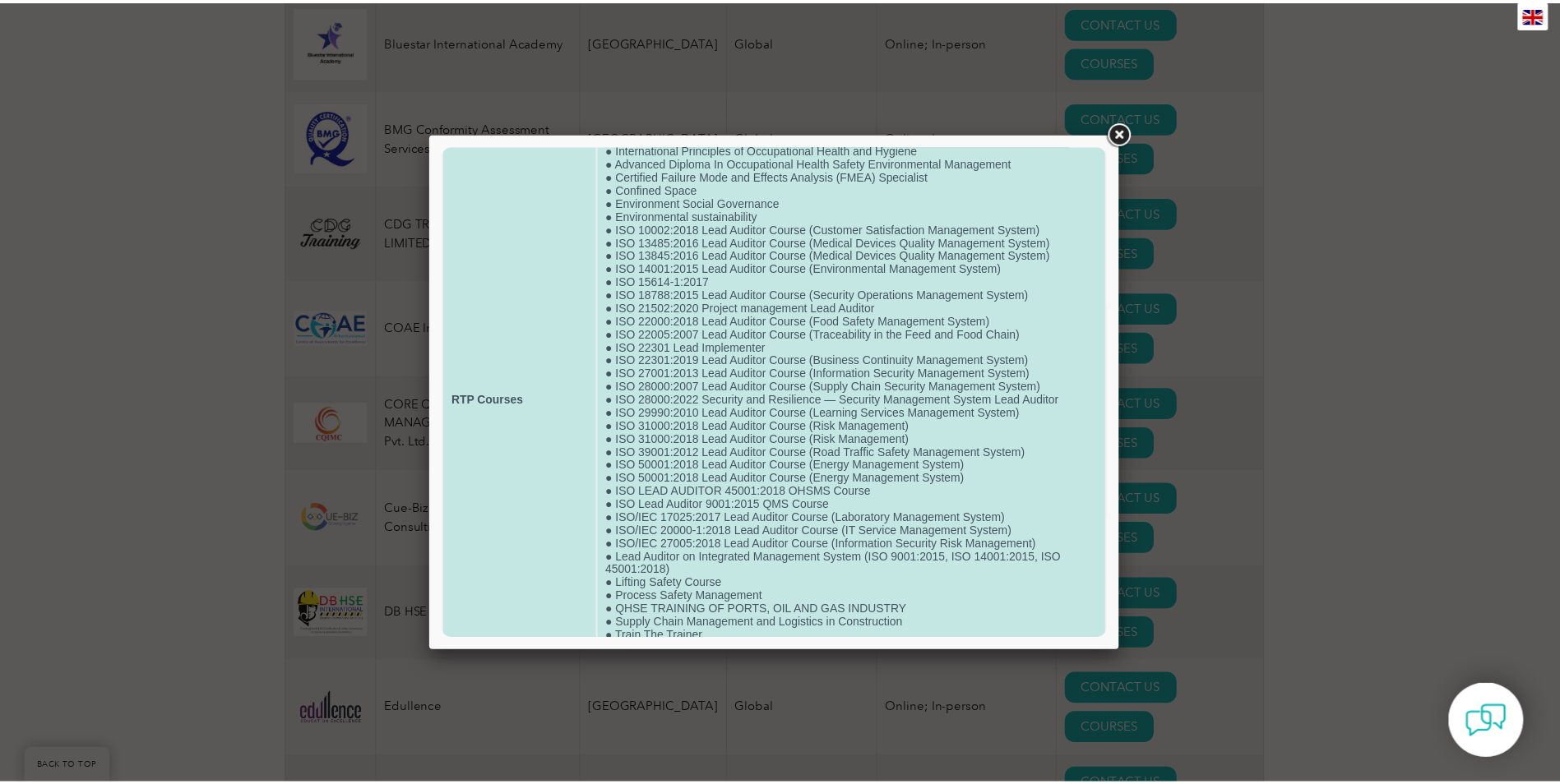
scroll to position [113, 0]
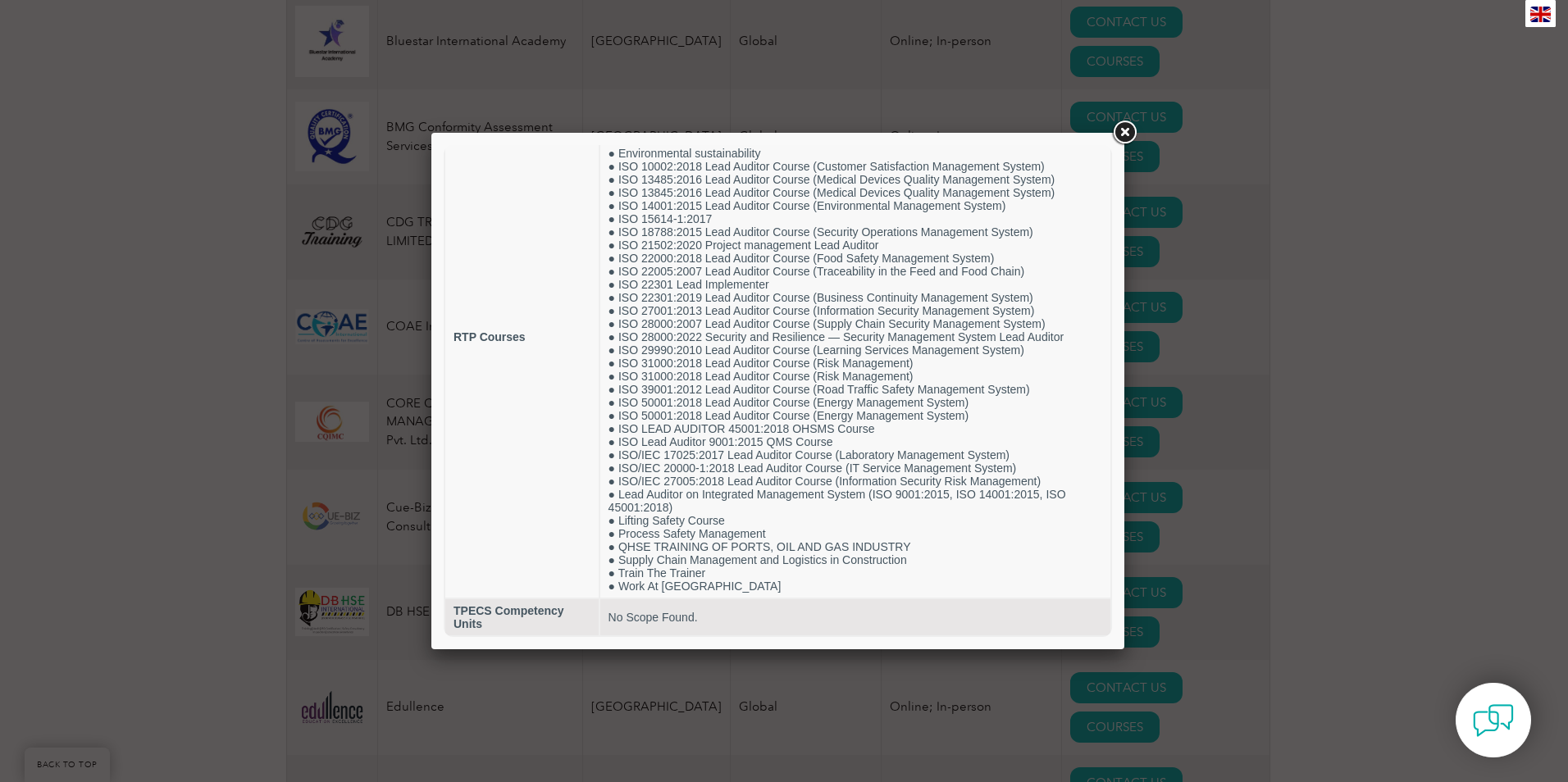
click at [1124, 131] on link at bounding box center [1124, 133] width 30 height 30
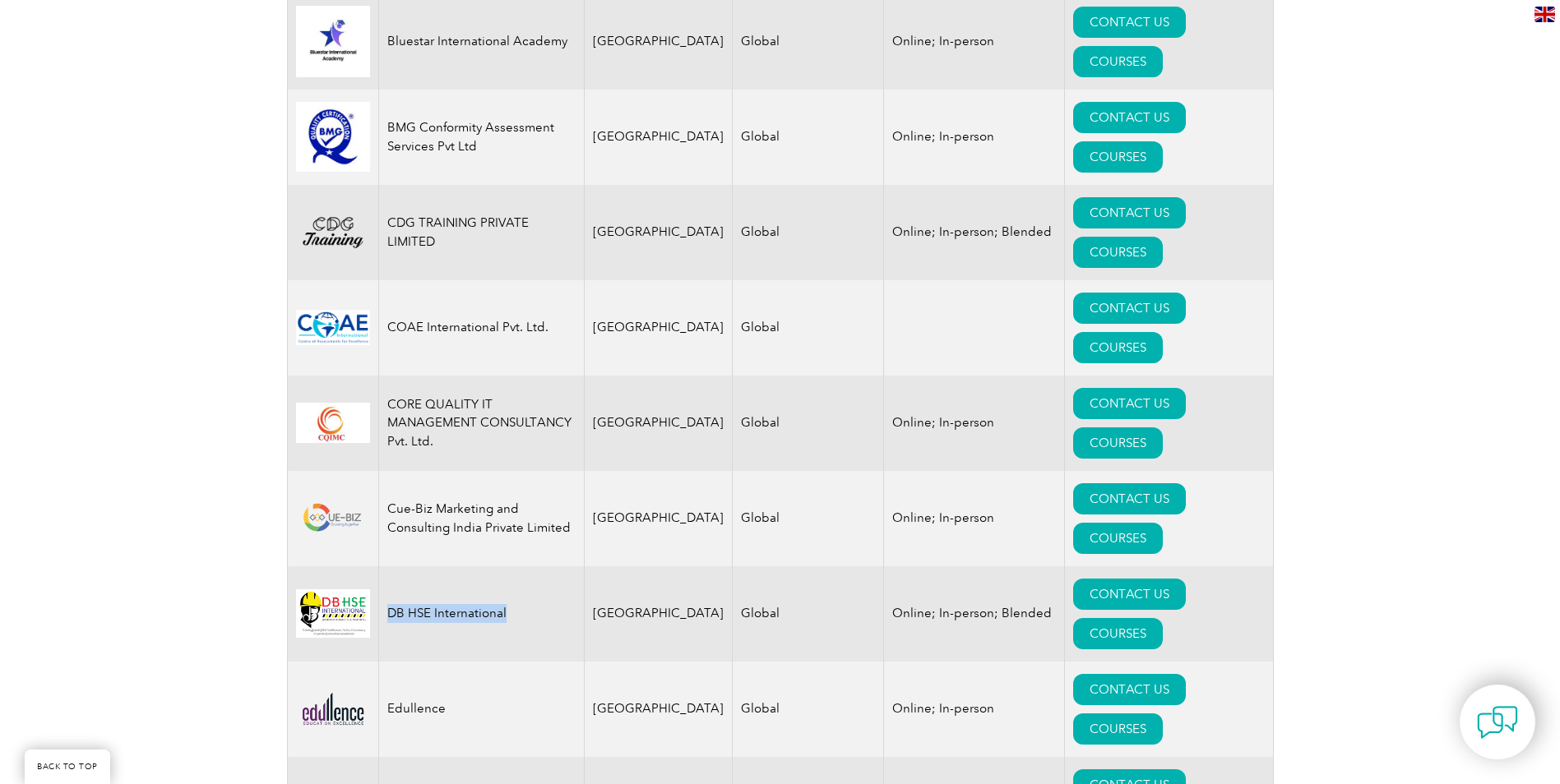
drag, startPoint x: 514, startPoint y: 383, endPoint x: 389, endPoint y: 387, distance: 125.1
click at [389, 567] on td "DB HSE International" at bounding box center [481, 614] width 206 height 95
copy td "DB HSE International"
